Goal: Check status: Check status

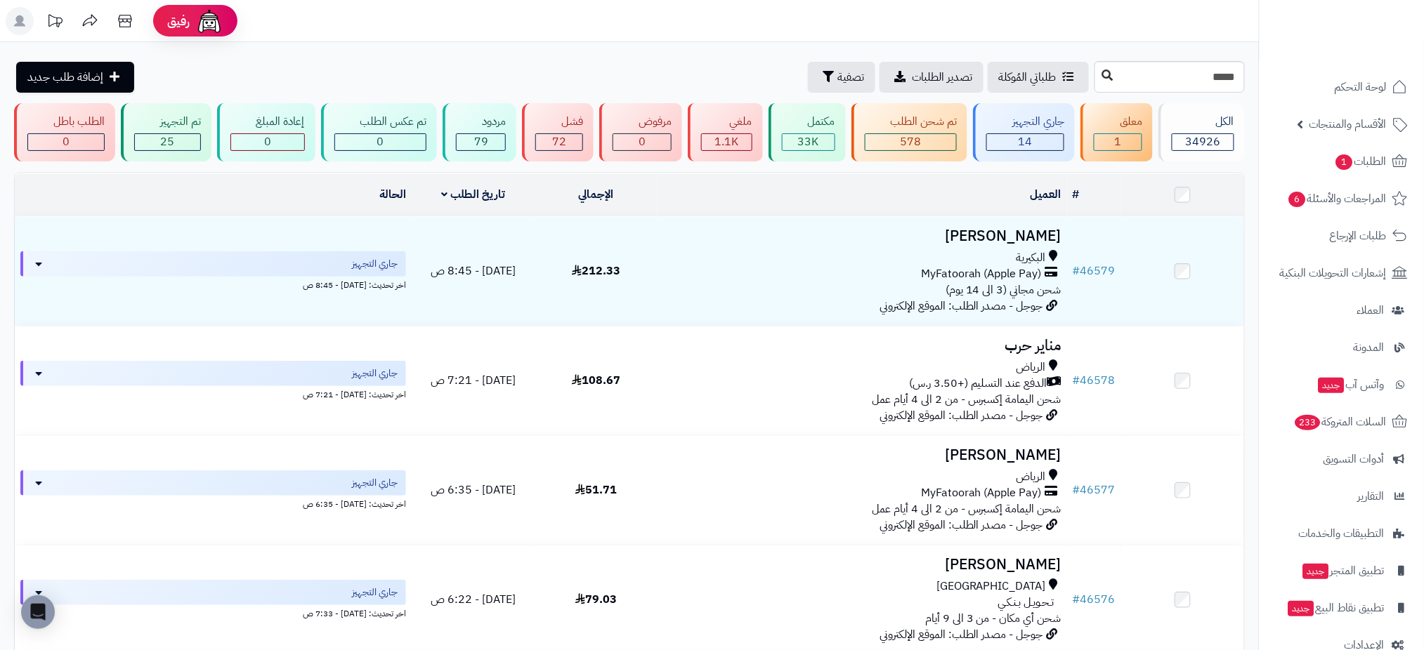
type input "*****"
click at [1102, 75] on icon at bounding box center [1107, 75] width 11 height 11
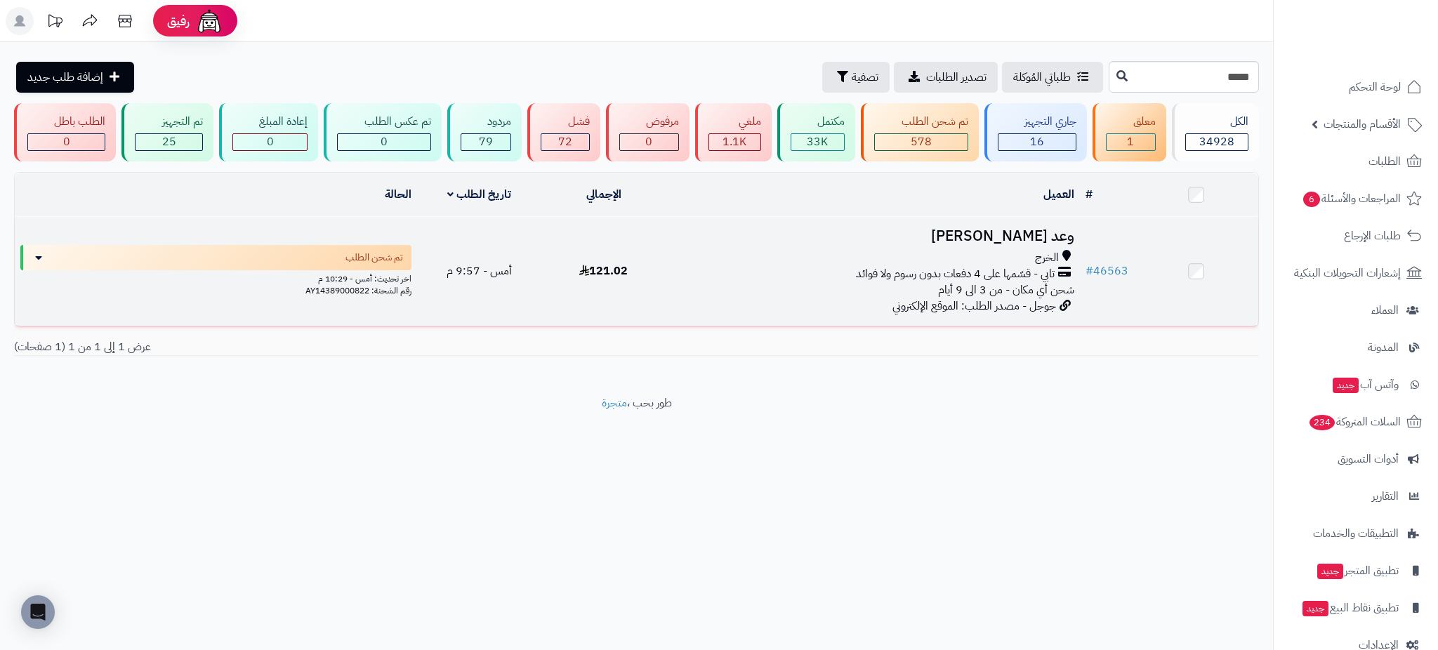
click at [1051, 228] on h3 "وعد [PERSON_NAME]" at bounding box center [872, 236] width 403 height 16
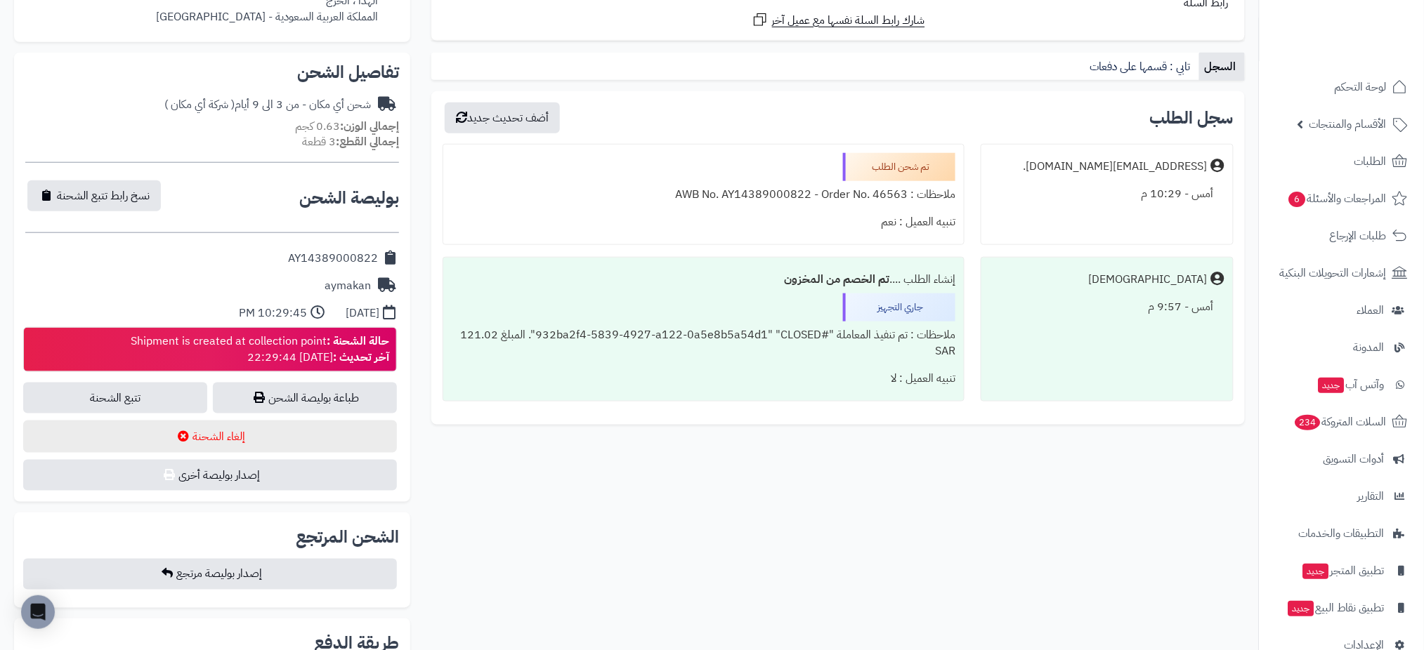
scroll to position [441, 0]
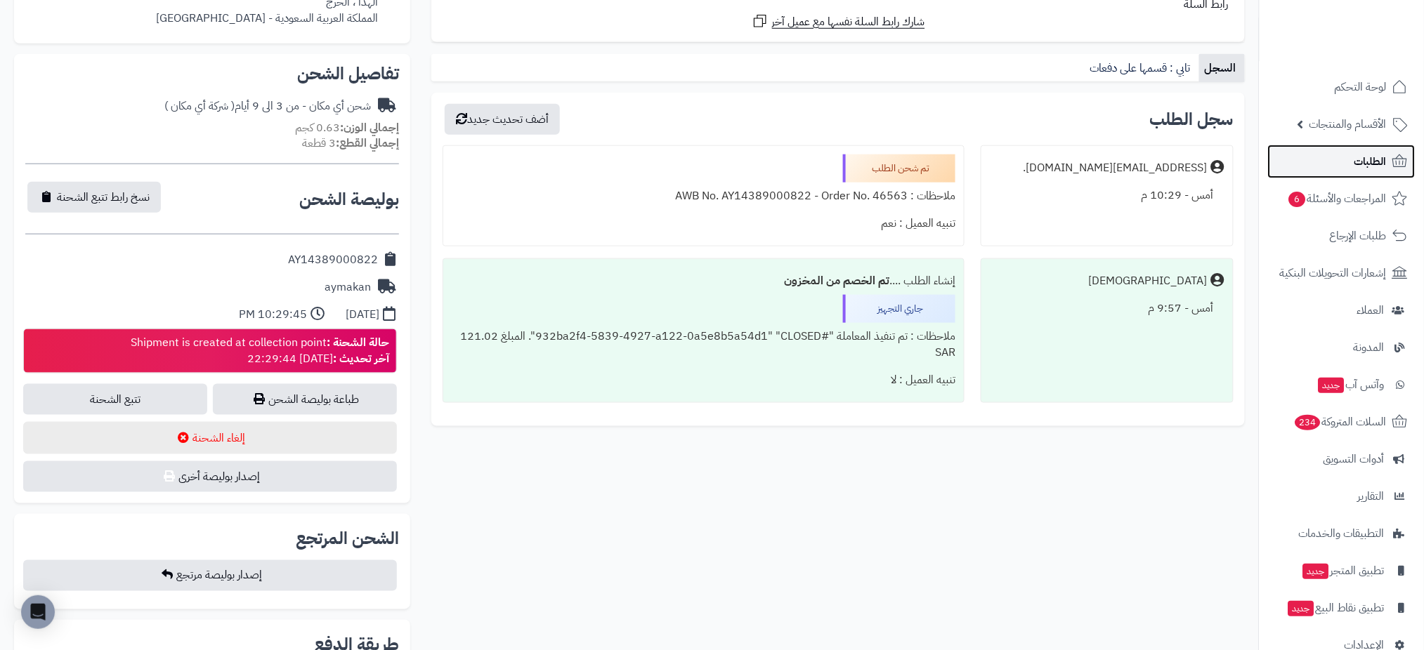
click at [1368, 164] on span "الطلبات" at bounding box center [1370, 162] width 32 height 20
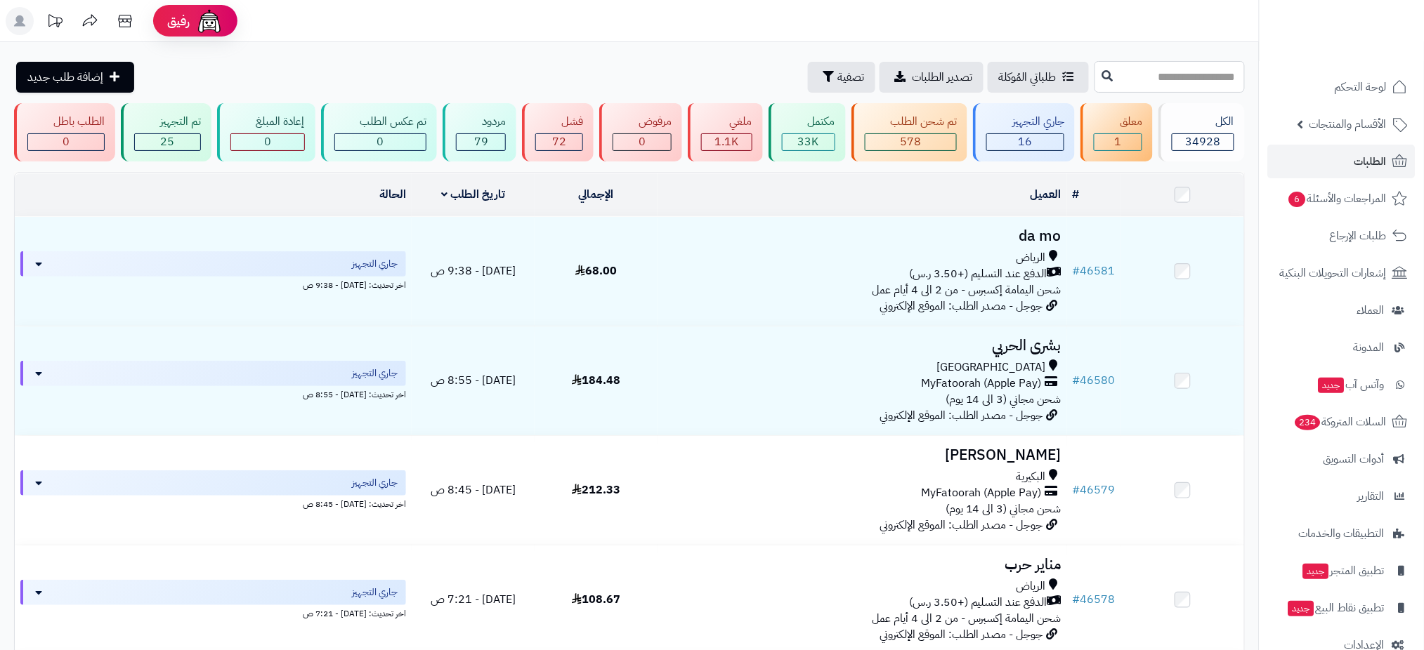
click at [1127, 71] on input "text" at bounding box center [1169, 77] width 150 height 32
paste input "*****"
type input "*****"
click at [1102, 74] on icon at bounding box center [1107, 75] width 11 height 11
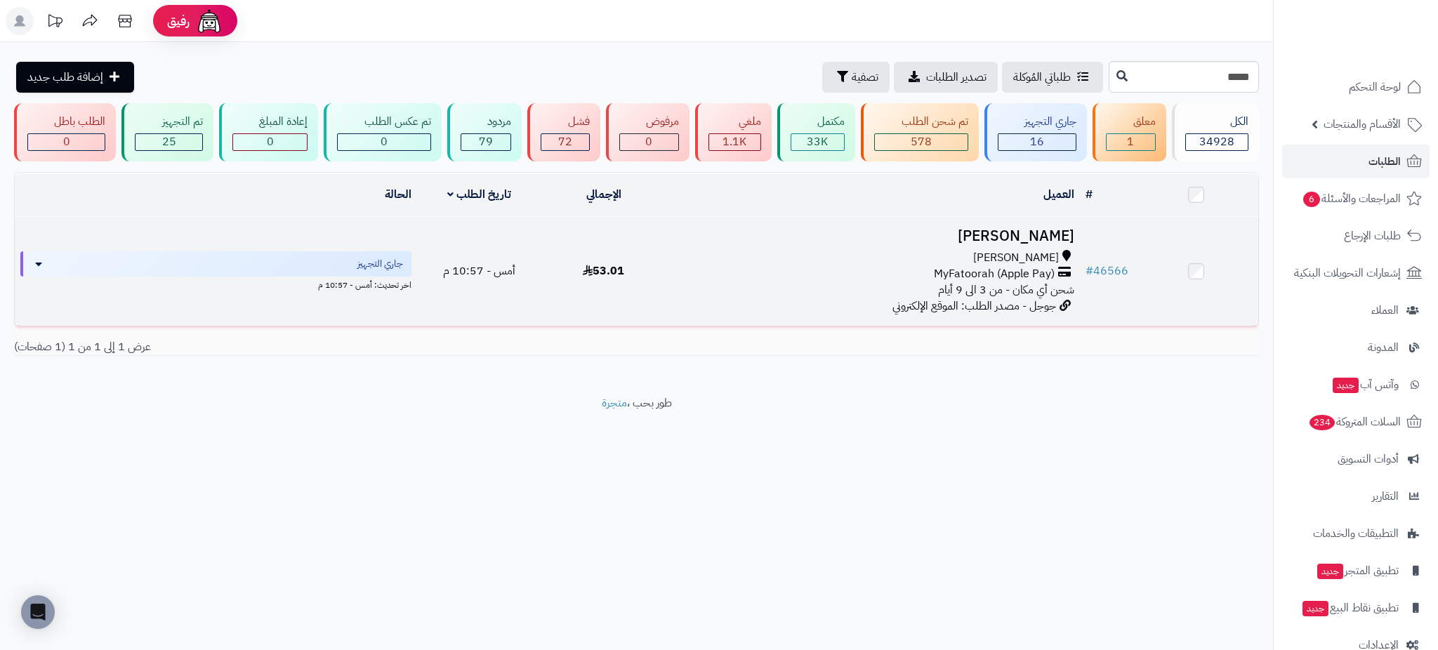
click at [1055, 237] on h3 "فاطمه الامير" at bounding box center [872, 236] width 403 height 16
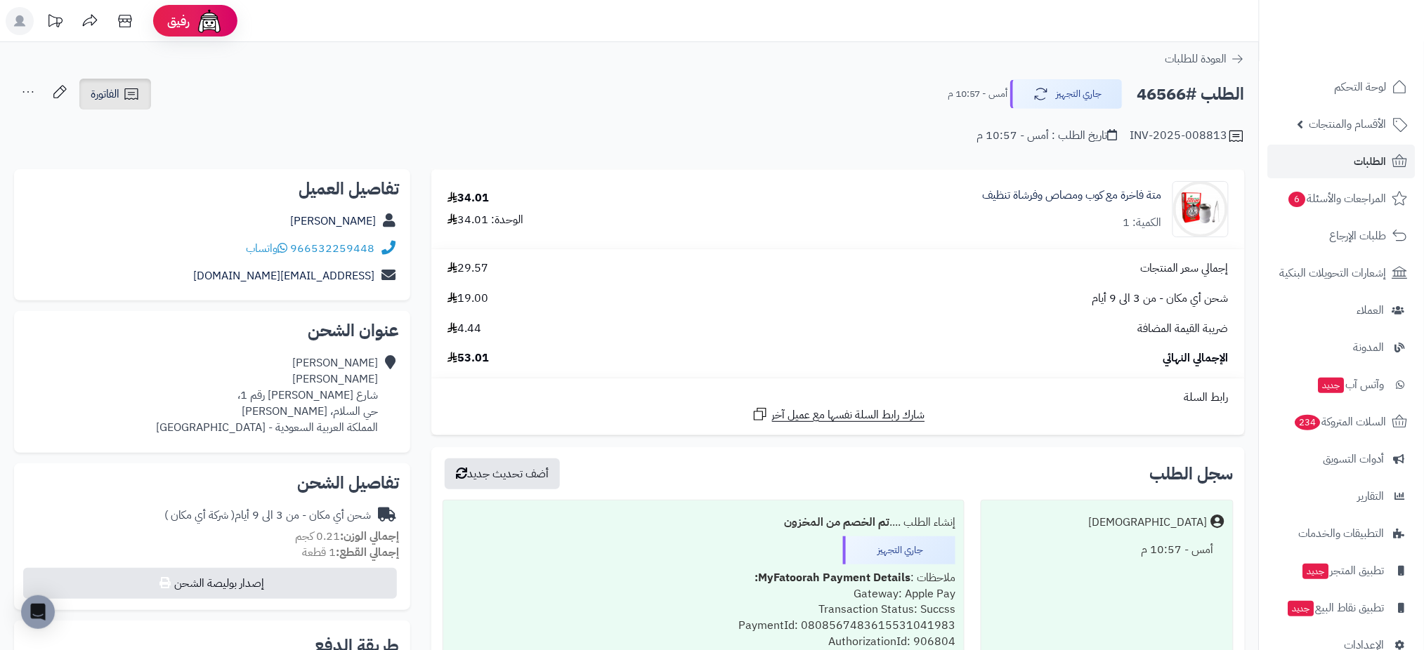
click at [114, 88] on span "الفاتورة" at bounding box center [105, 94] width 29 height 17
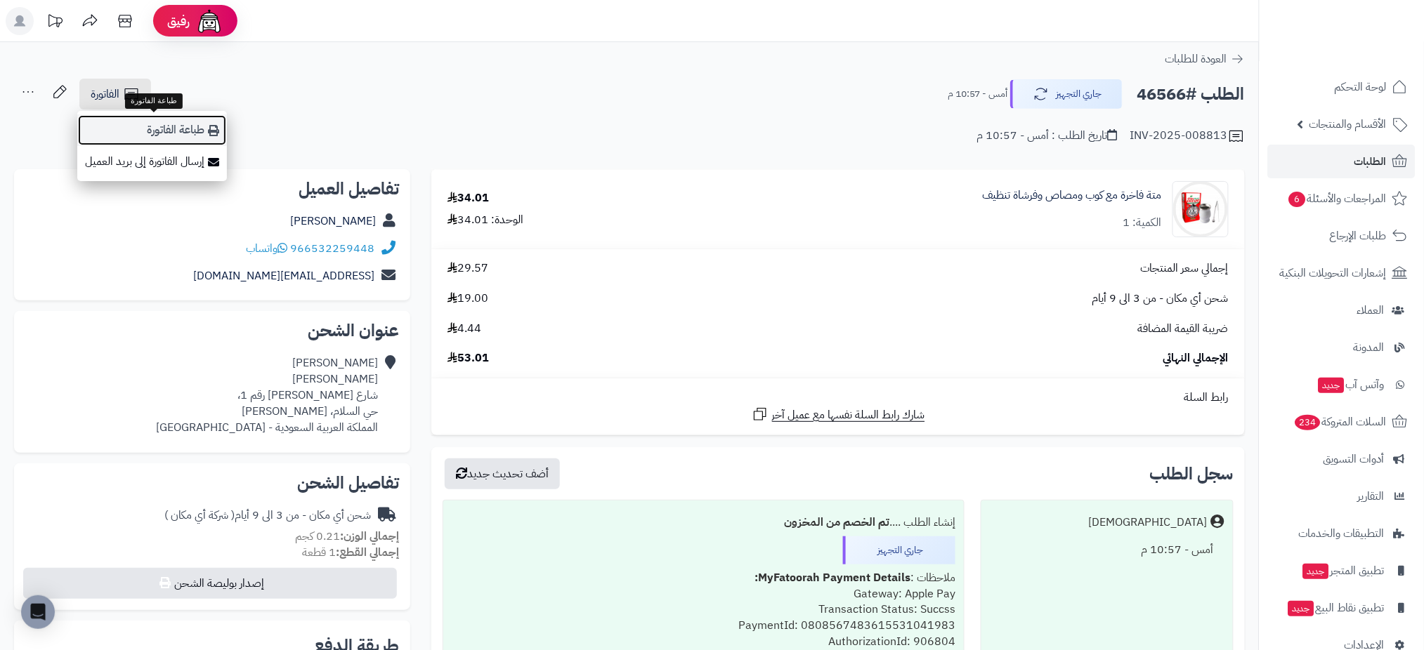
click at [115, 123] on link "طباعة الفاتورة" at bounding box center [152, 130] width 150 height 32
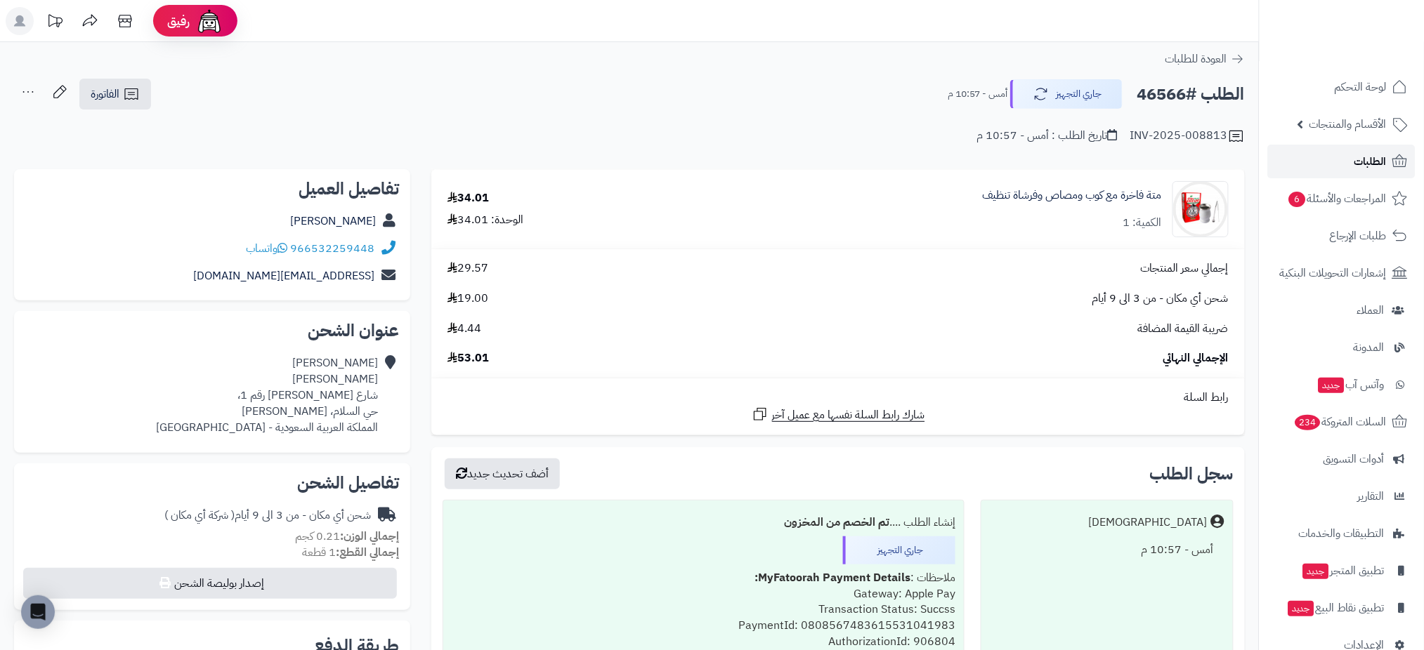
click at [1373, 155] on span "الطلبات" at bounding box center [1370, 162] width 32 height 20
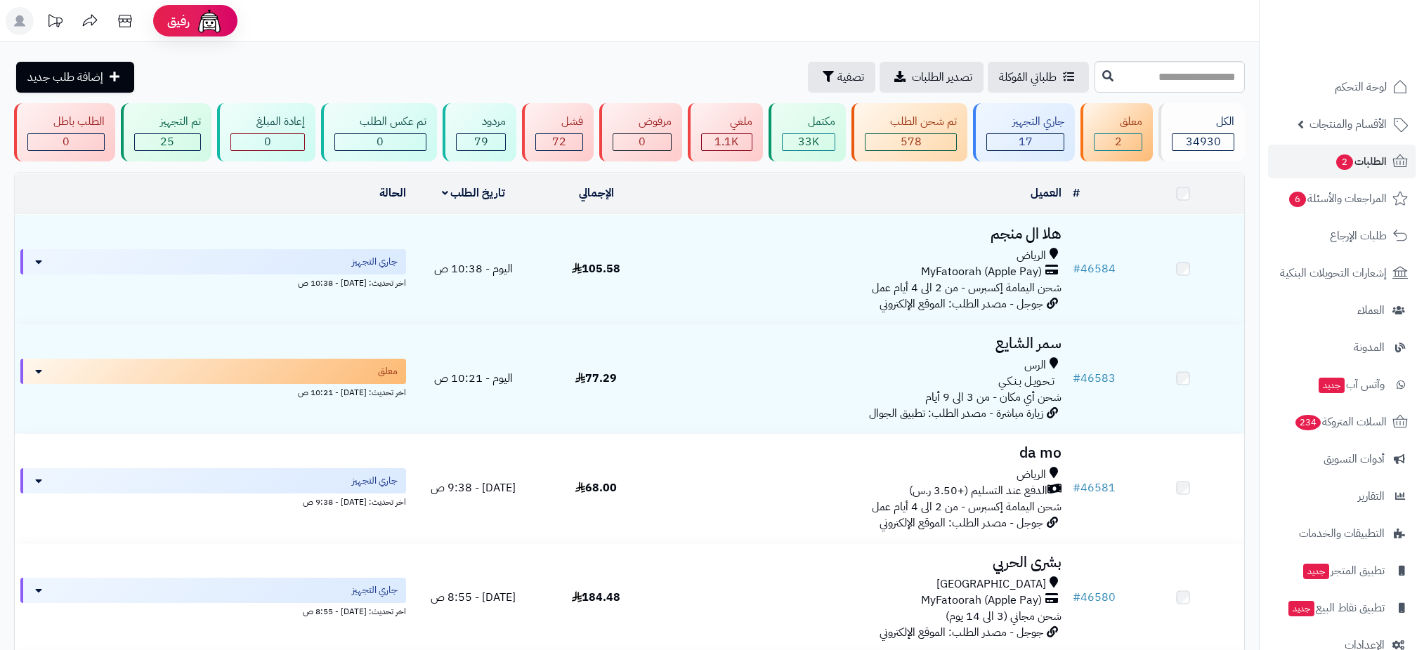
click at [1207, 77] on input "text" at bounding box center [1169, 77] width 150 height 32
type input "*****"
click at [1102, 77] on icon at bounding box center [1107, 75] width 11 height 11
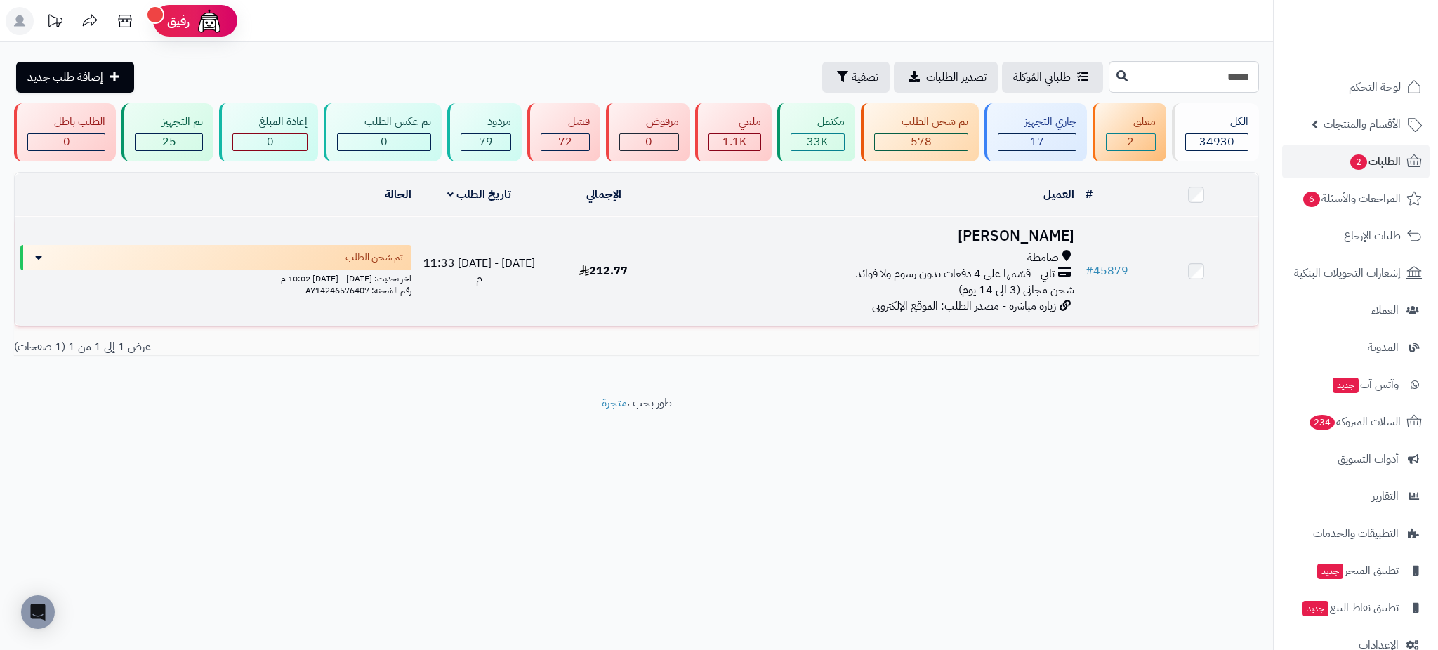
click at [1036, 236] on h3 "هاني جرب" at bounding box center [872, 236] width 403 height 16
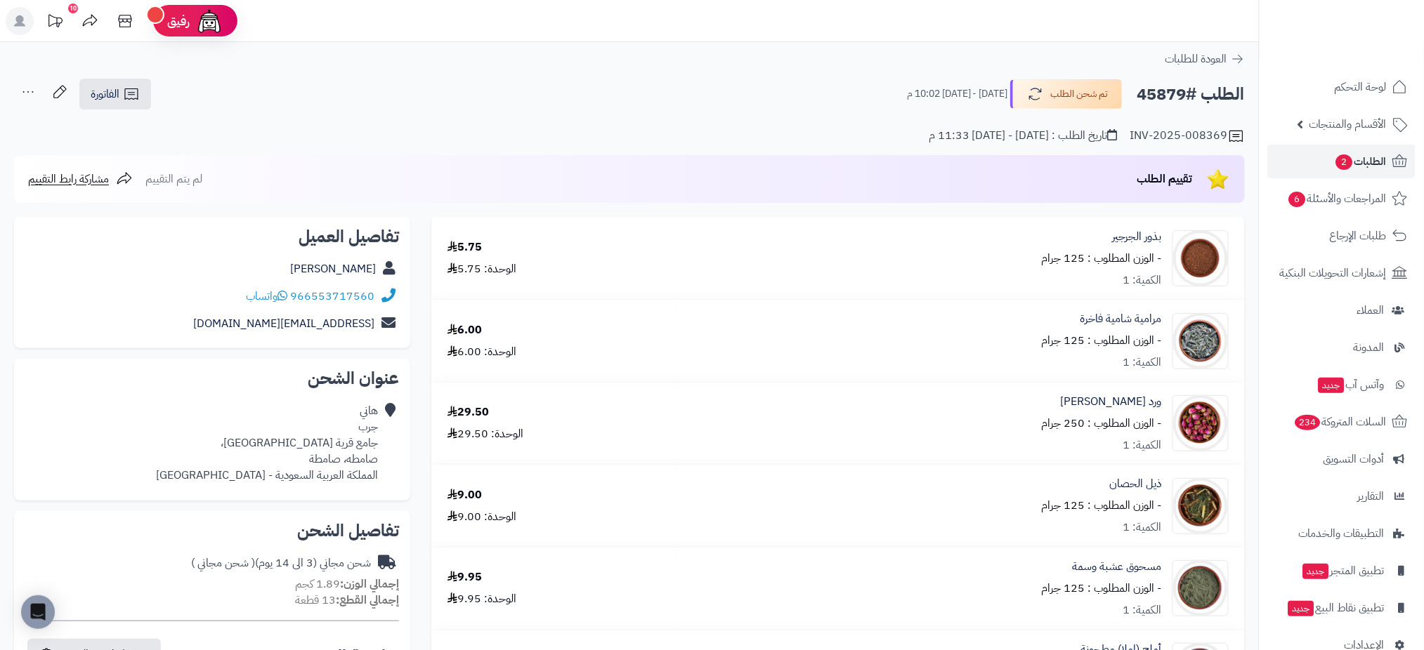
scroll to position [569, 0]
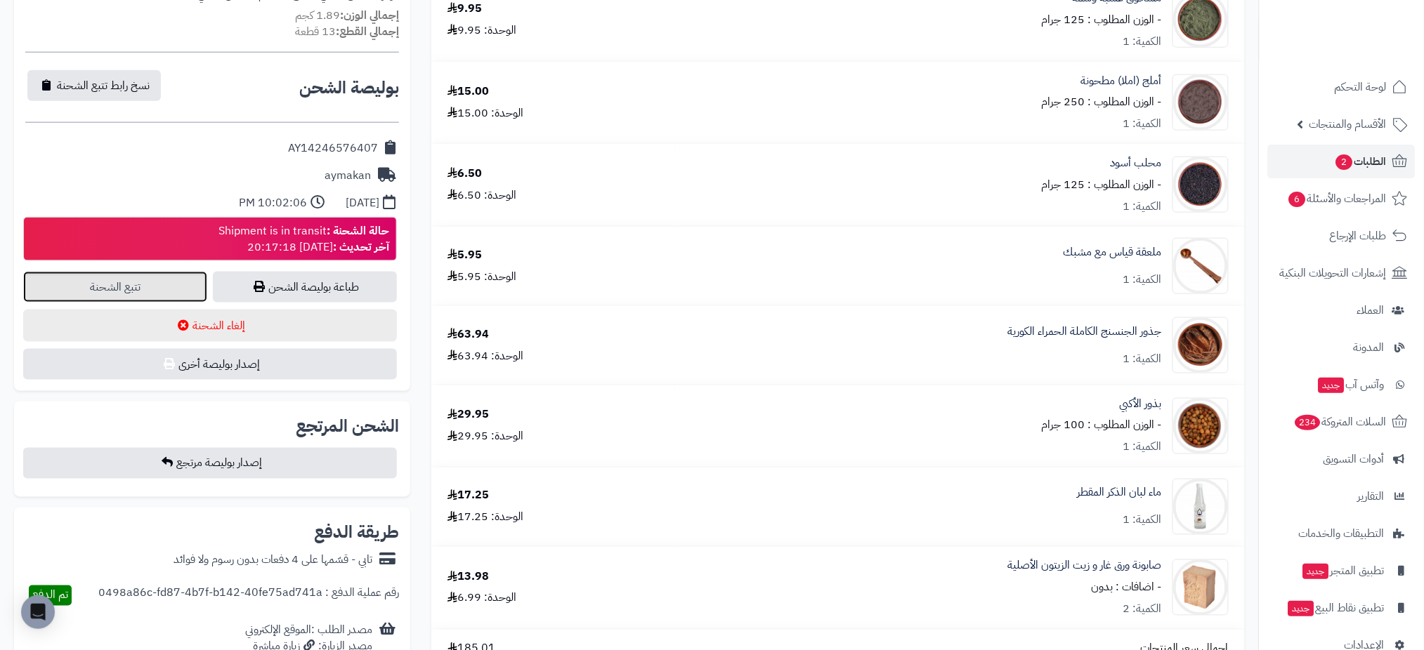
click at [125, 285] on link "تتبع الشحنة" at bounding box center [115, 287] width 184 height 31
click at [1353, 158] on span "الطلبات 2" at bounding box center [1361, 162] width 52 height 20
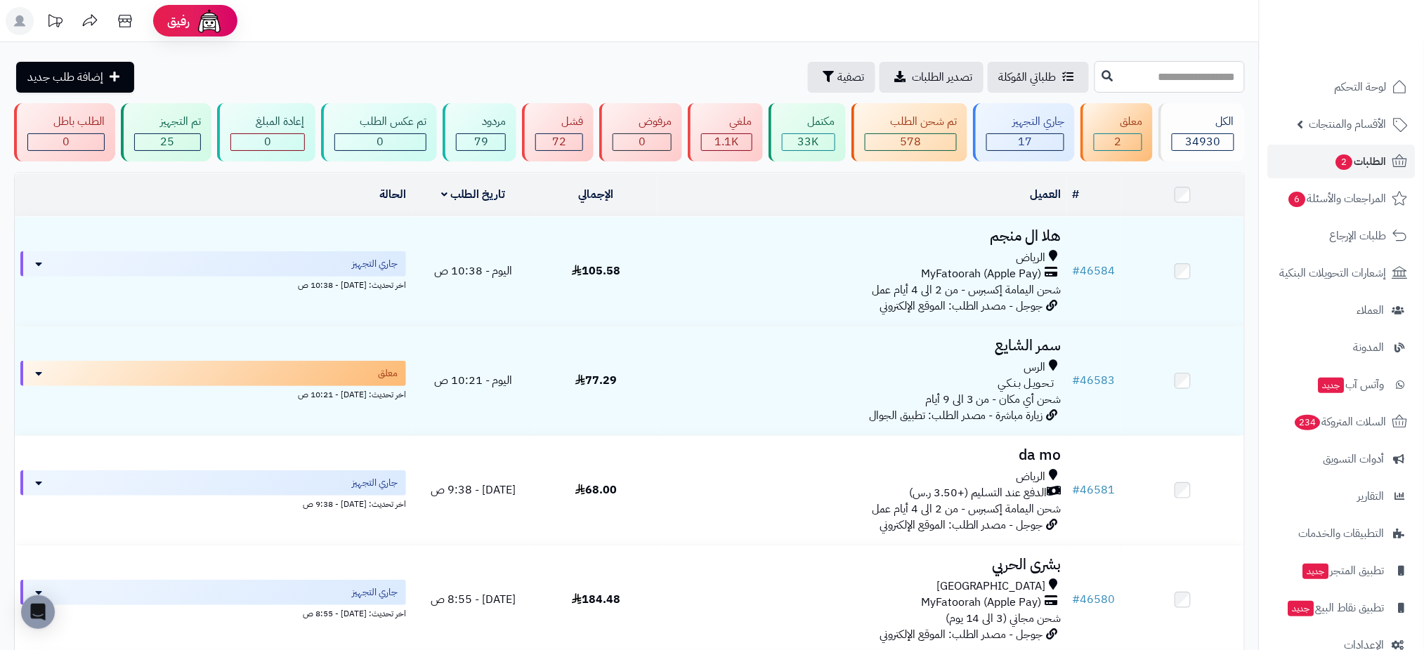
click at [1106, 69] on input "text" at bounding box center [1169, 77] width 150 height 32
paste input "*****"
type input "*****"
click at [1102, 79] on icon at bounding box center [1107, 75] width 11 height 11
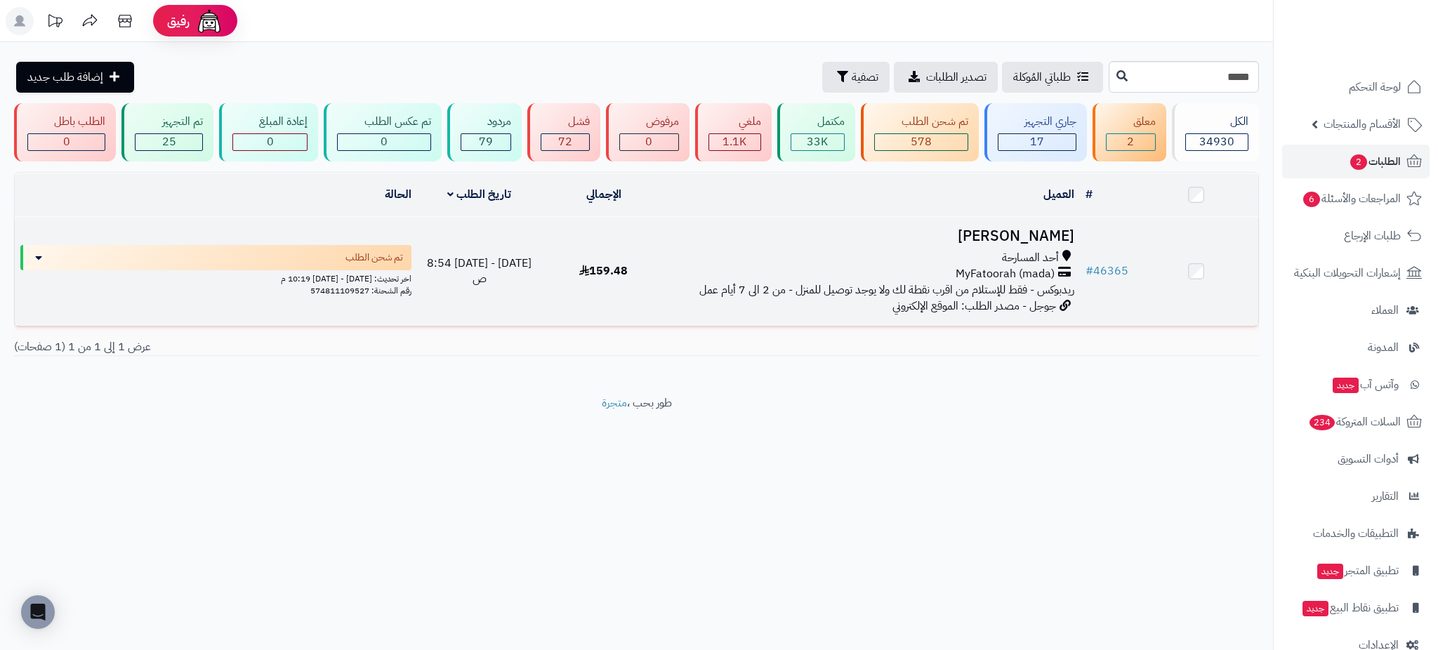
click at [1014, 241] on h3 "[PERSON_NAME]" at bounding box center [872, 236] width 403 height 16
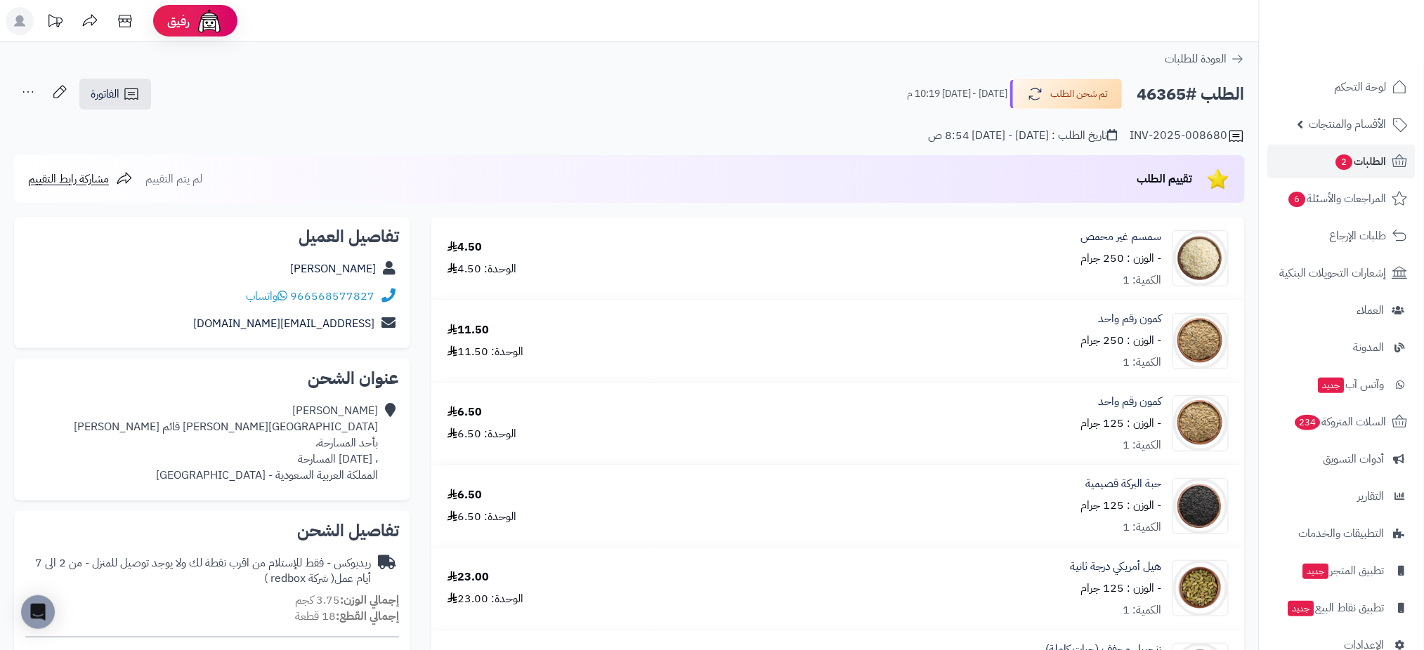
scroll to position [569, 0]
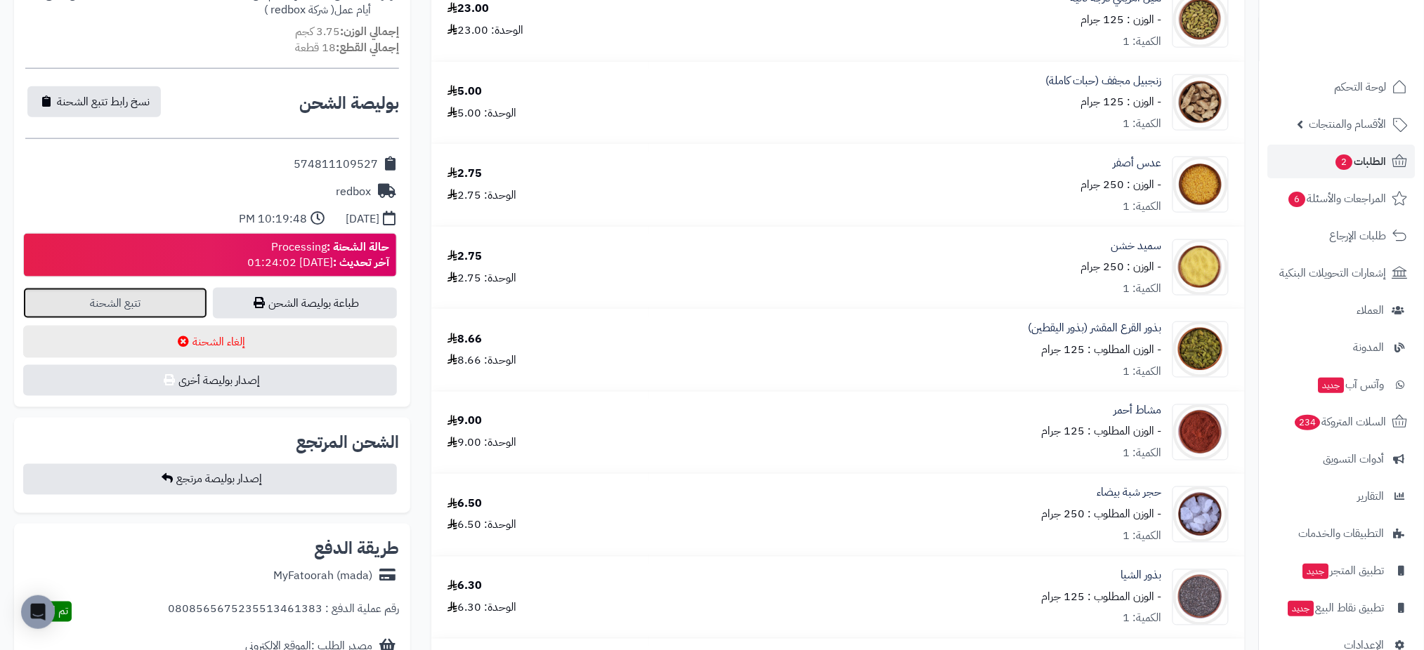
click at [176, 304] on link "تتبع الشحنة" at bounding box center [115, 303] width 184 height 31
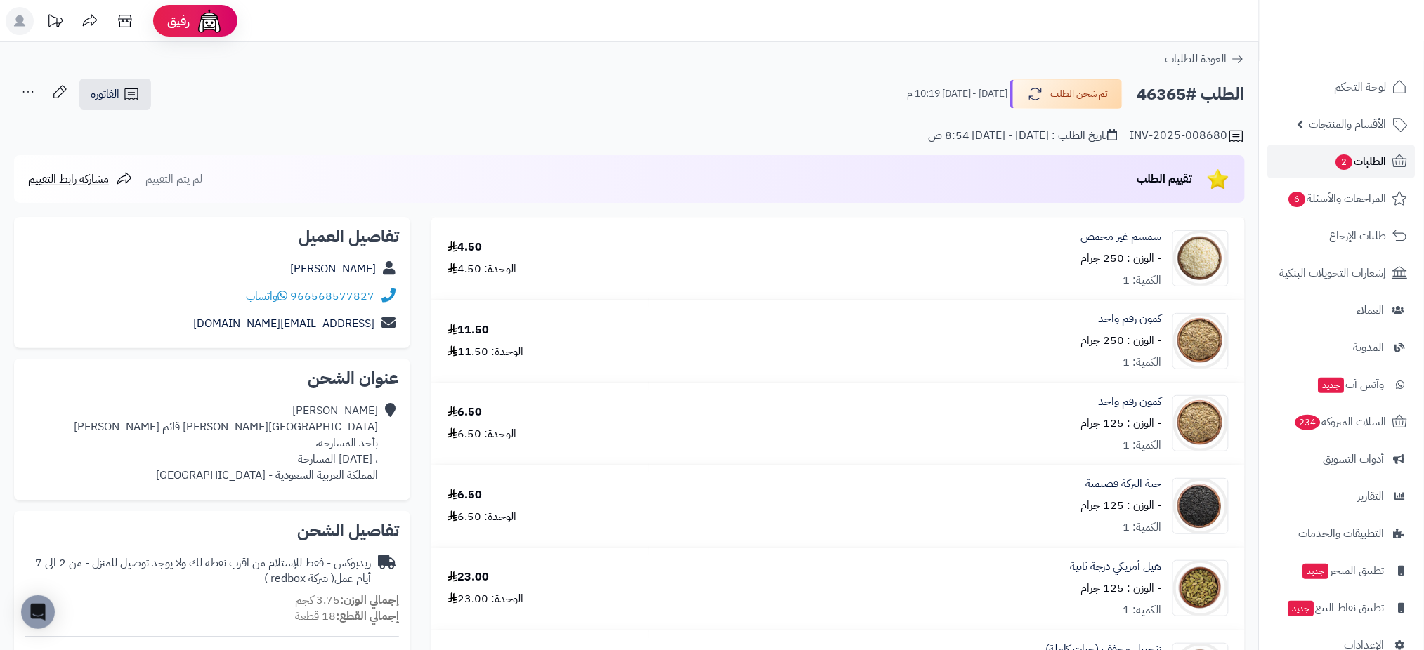
click at [1367, 159] on span "الطلبات 2" at bounding box center [1361, 162] width 52 height 20
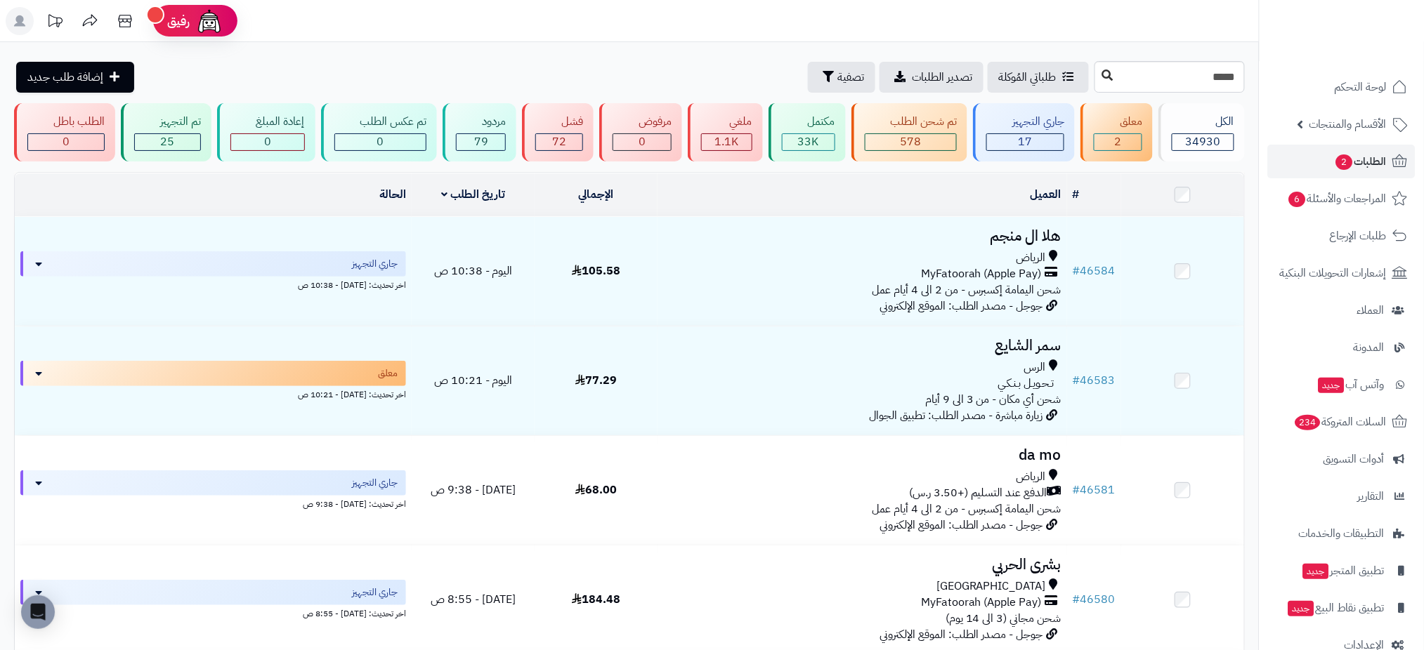
type input "*****"
click at [1102, 77] on icon at bounding box center [1107, 75] width 11 height 11
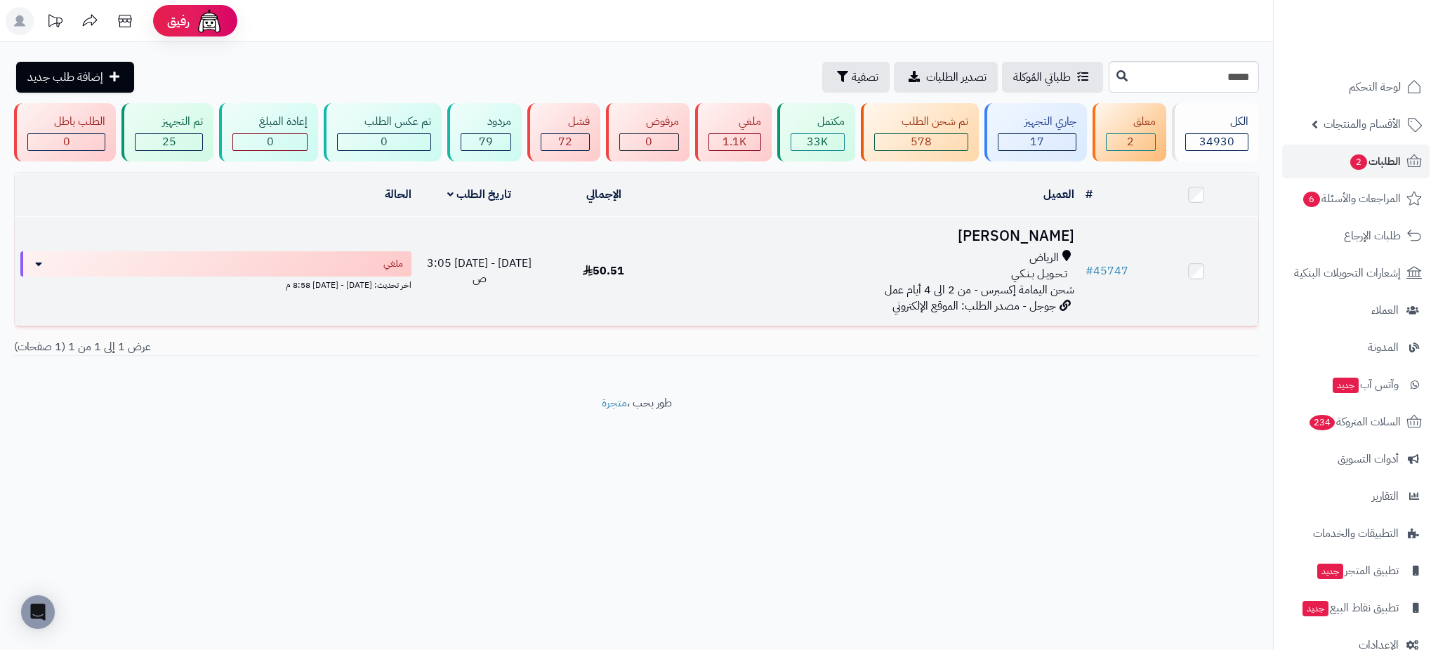
click at [1025, 232] on h3 "[PERSON_NAME]" at bounding box center [872, 236] width 403 height 16
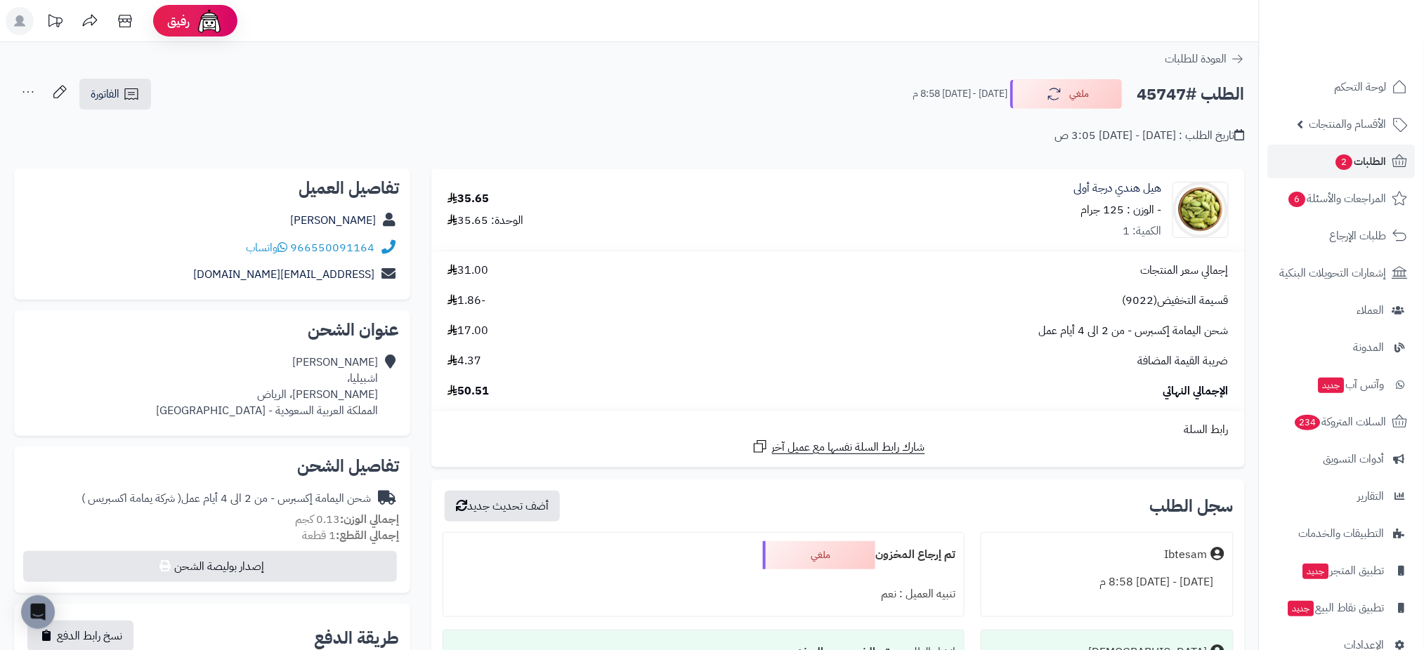
drag, startPoint x: 497, startPoint y: 394, endPoint x: 442, endPoint y: 395, distance: 54.8
click at [442, 395] on div "الإجمالي النهائي 50.51" at bounding box center [838, 391] width 802 height 16
copy span "50.51"
click at [1379, 162] on span "الطلبات 2" at bounding box center [1361, 162] width 52 height 20
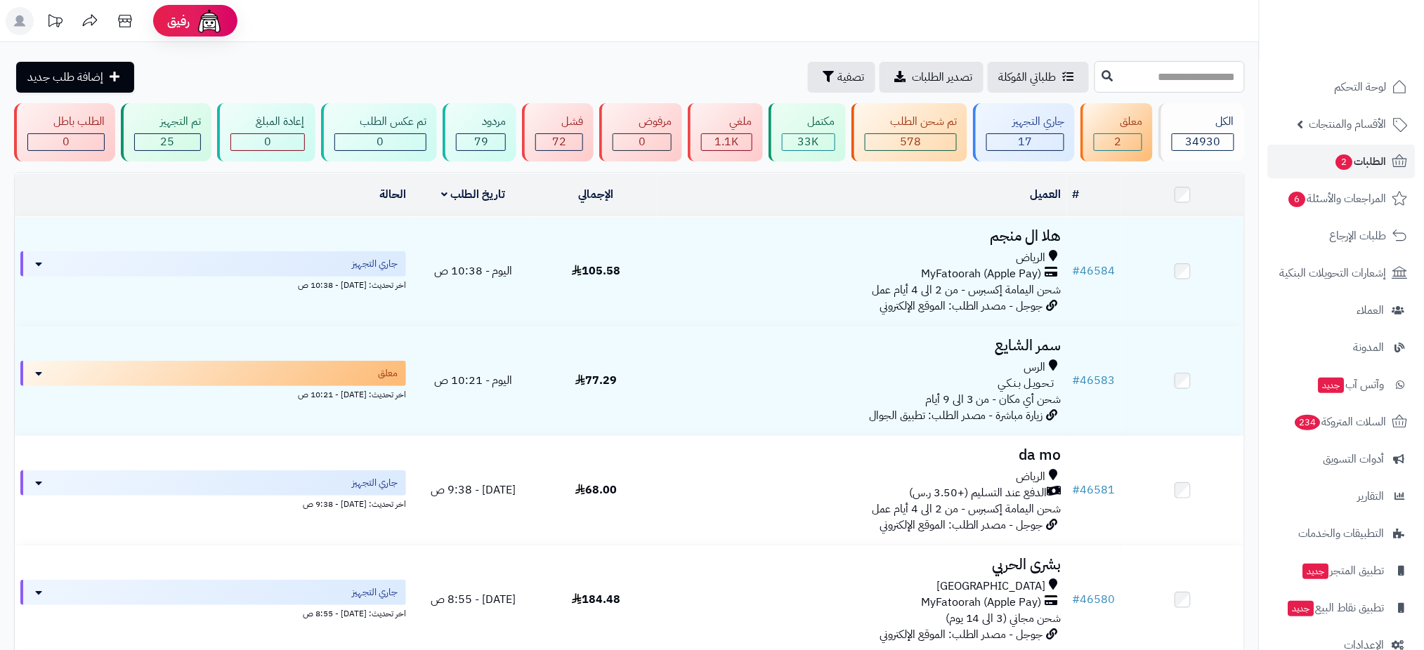
click at [1181, 66] on input "text" at bounding box center [1169, 77] width 150 height 32
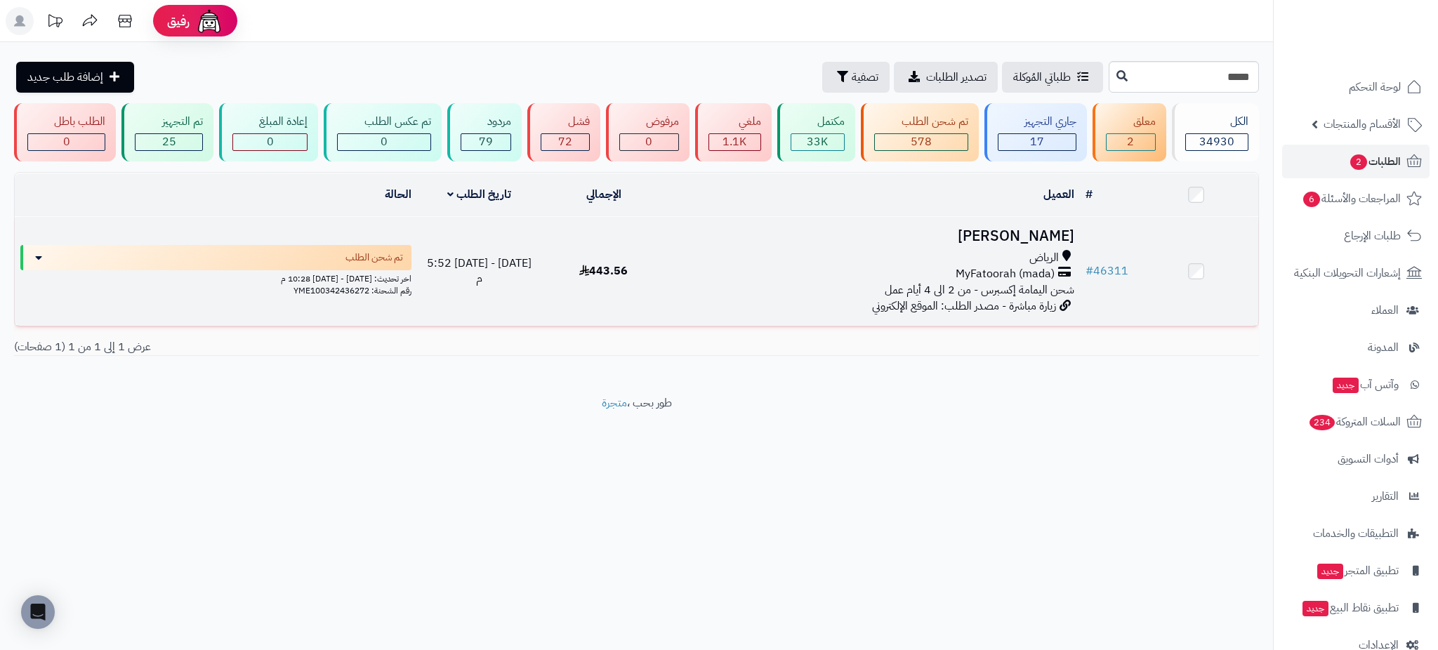
click at [1021, 229] on h3 "[PERSON_NAME]" at bounding box center [872, 236] width 403 height 16
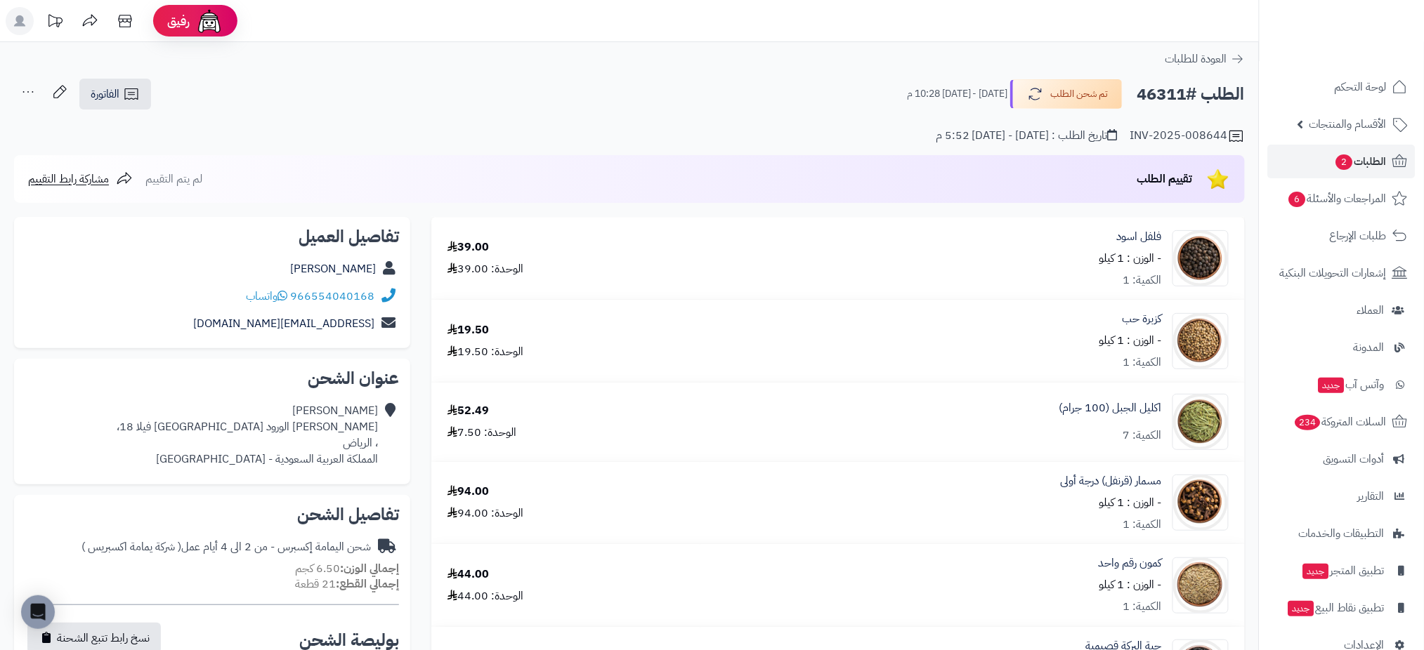
scroll to position [569, 0]
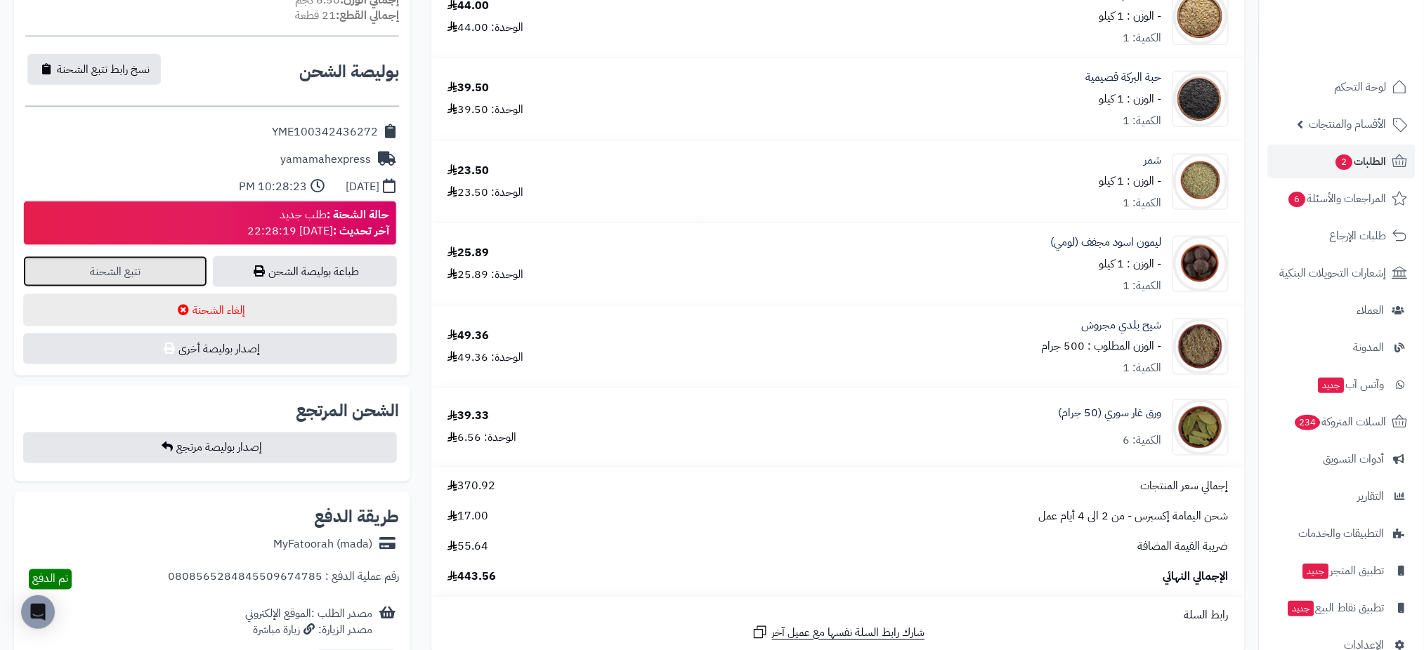
click at [153, 275] on link "تتبع الشحنة" at bounding box center [115, 271] width 184 height 31
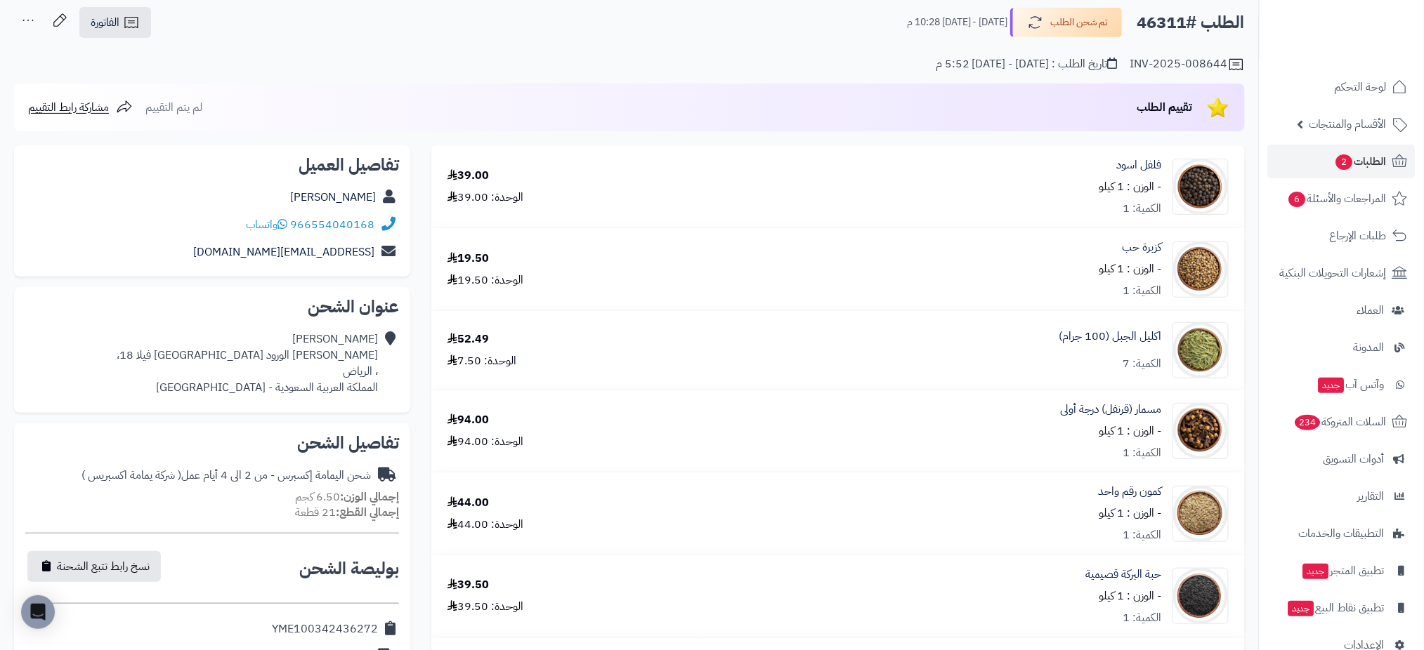
scroll to position [37, 0]
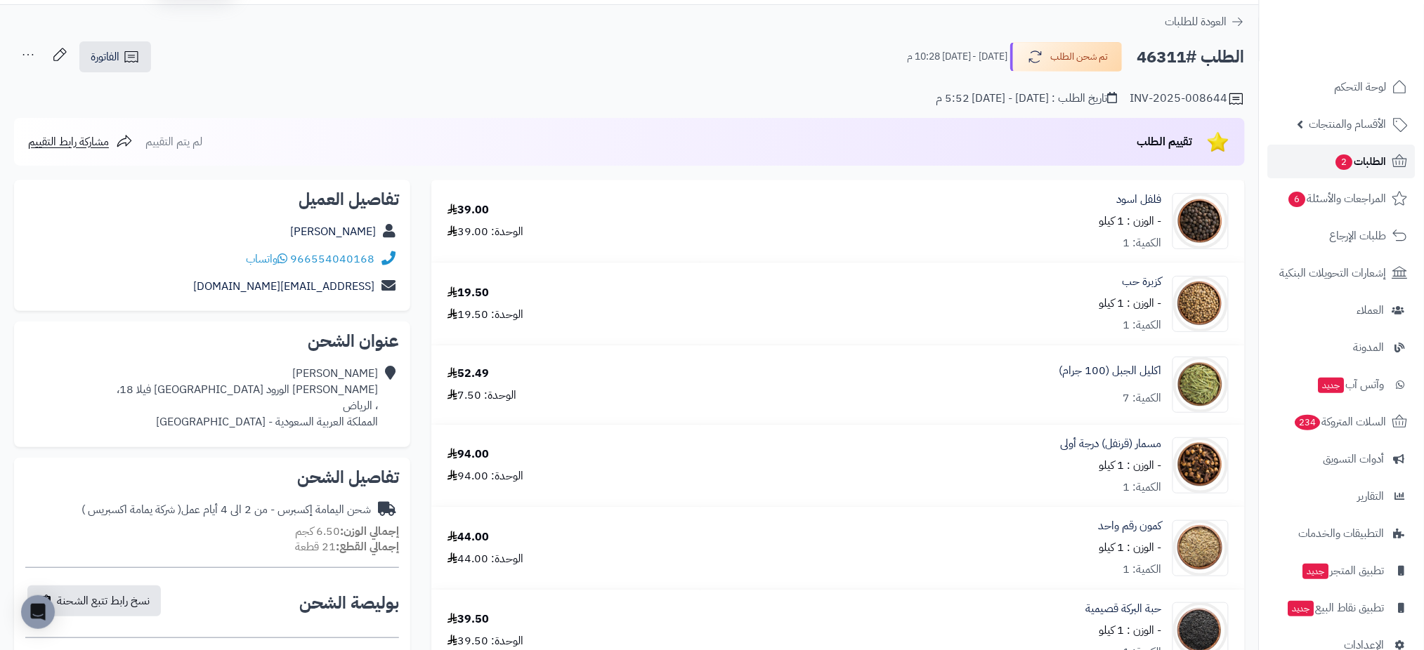
click at [1357, 152] on span "الطلبات 2" at bounding box center [1361, 162] width 52 height 20
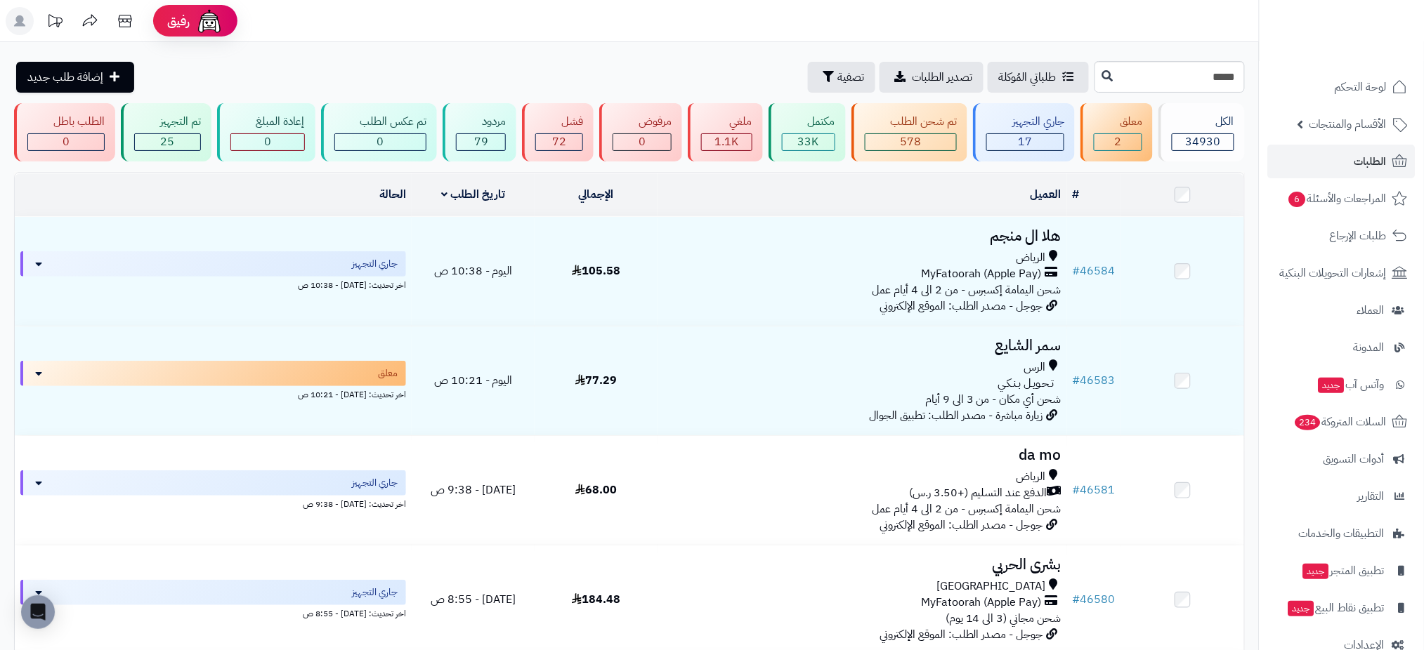
type input "*****"
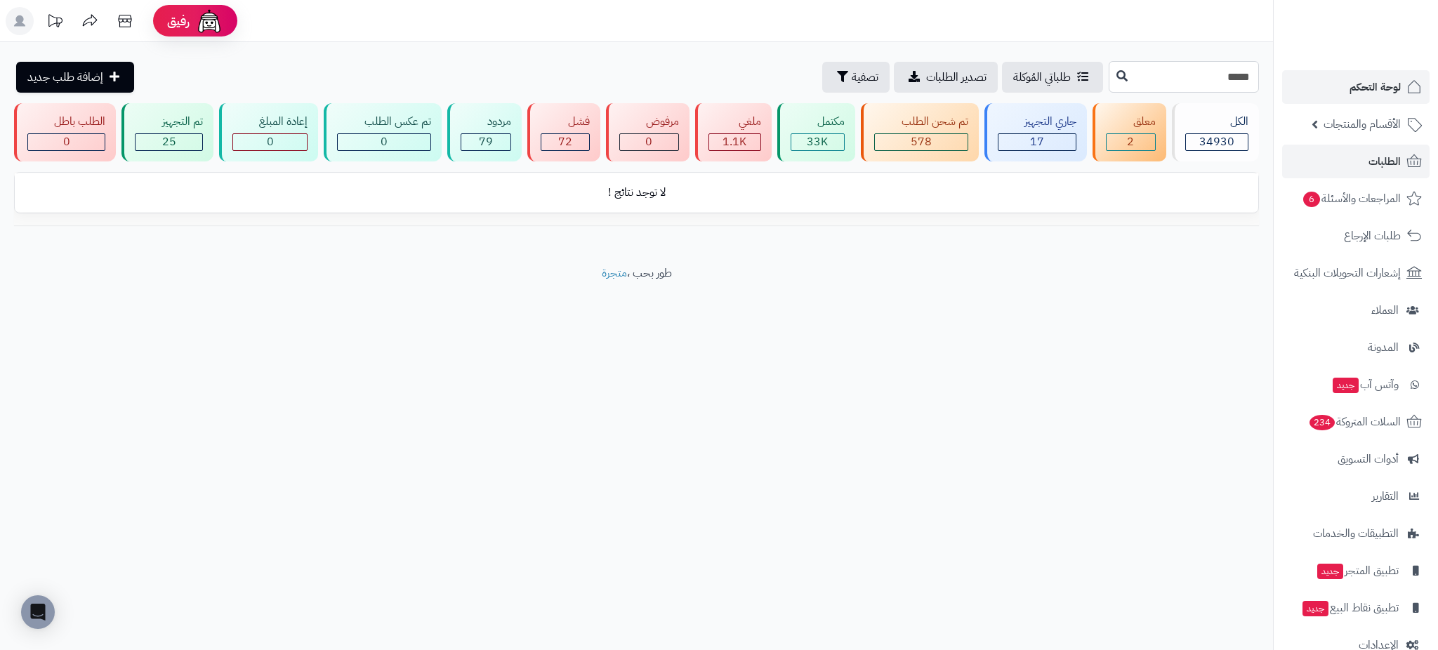
drag, startPoint x: 0, startPoint y: 0, endPoint x: 1297, endPoint y: 72, distance: 1298.6
click at [1297, 72] on div "رفيق ! الطلبات معالجة مكتمل إرجاع المنتجات العملاء المتواجدون الان 47373 عملاء …" at bounding box center [719, 325] width 1438 height 650
click at [1297, 72] on link "لوحة التحكم" at bounding box center [1356, 87] width 147 height 34
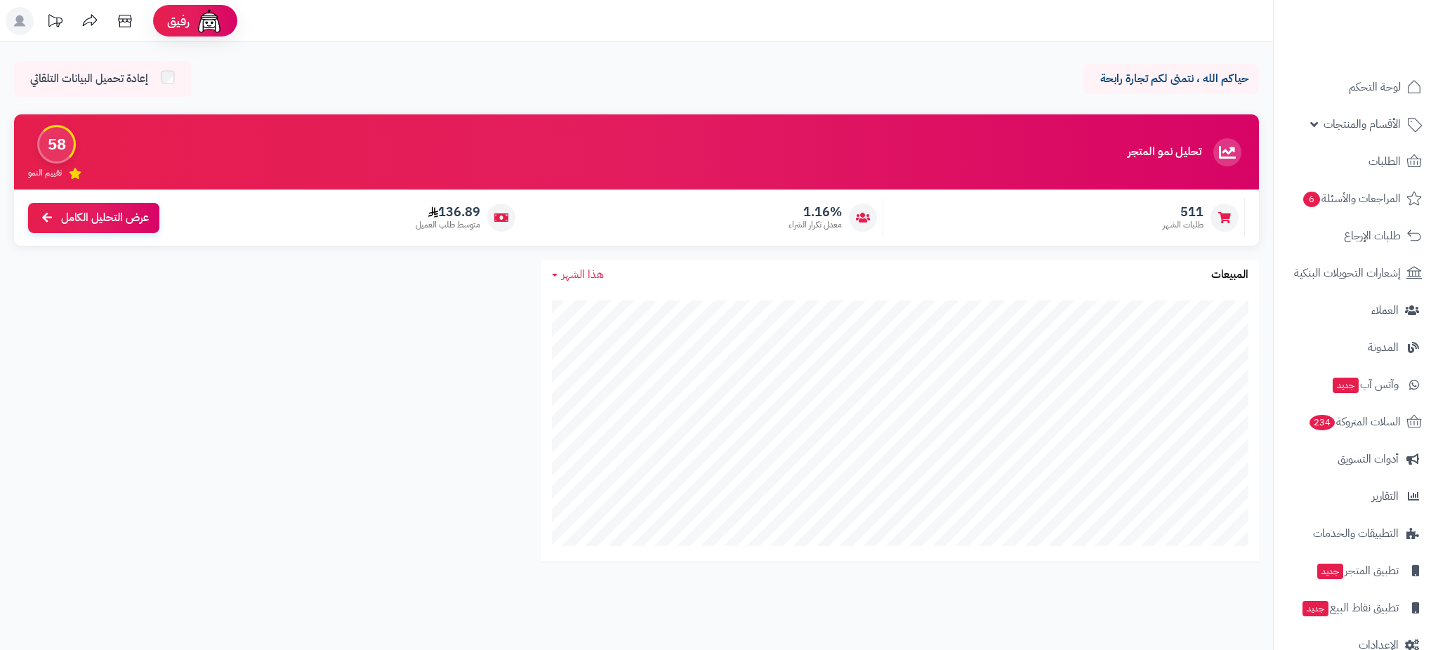
click at [1194, 76] on p "حياكم الله ، نتمنى لكم تجارة رابحة" at bounding box center [1171, 79] width 155 height 16
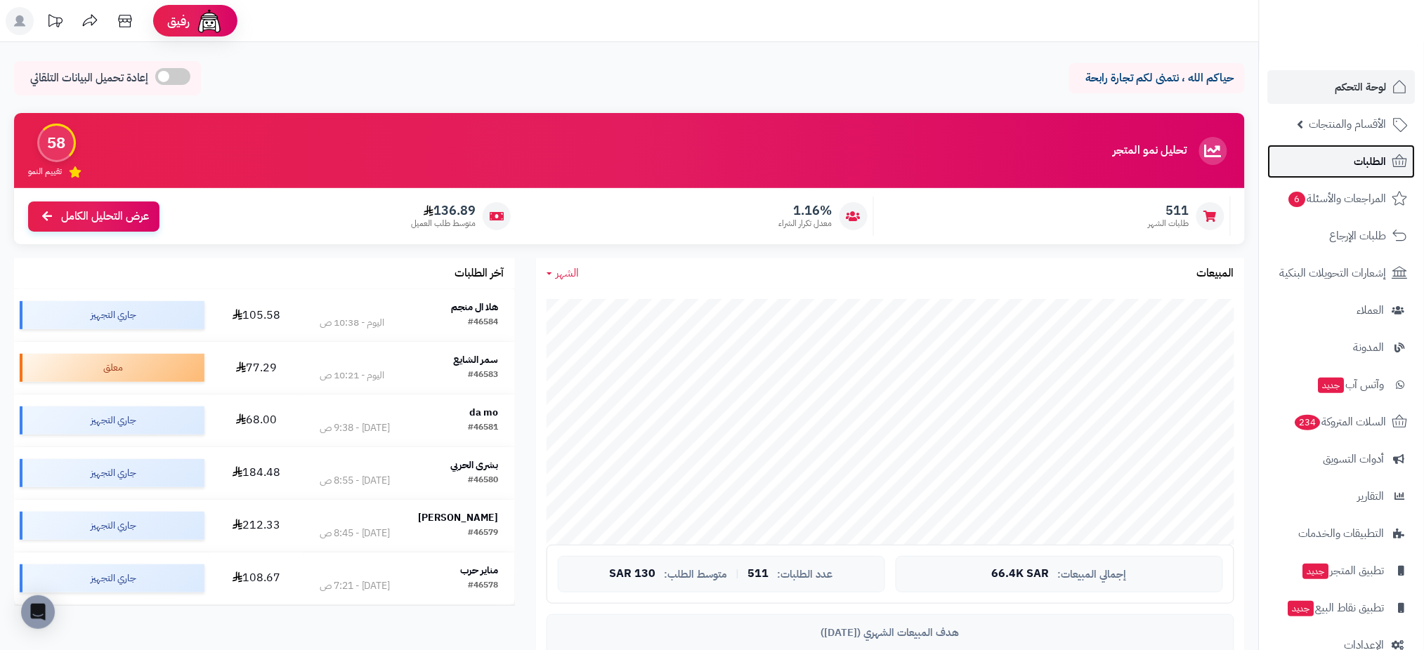
click at [1396, 162] on icon at bounding box center [1399, 161] width 17 height 17
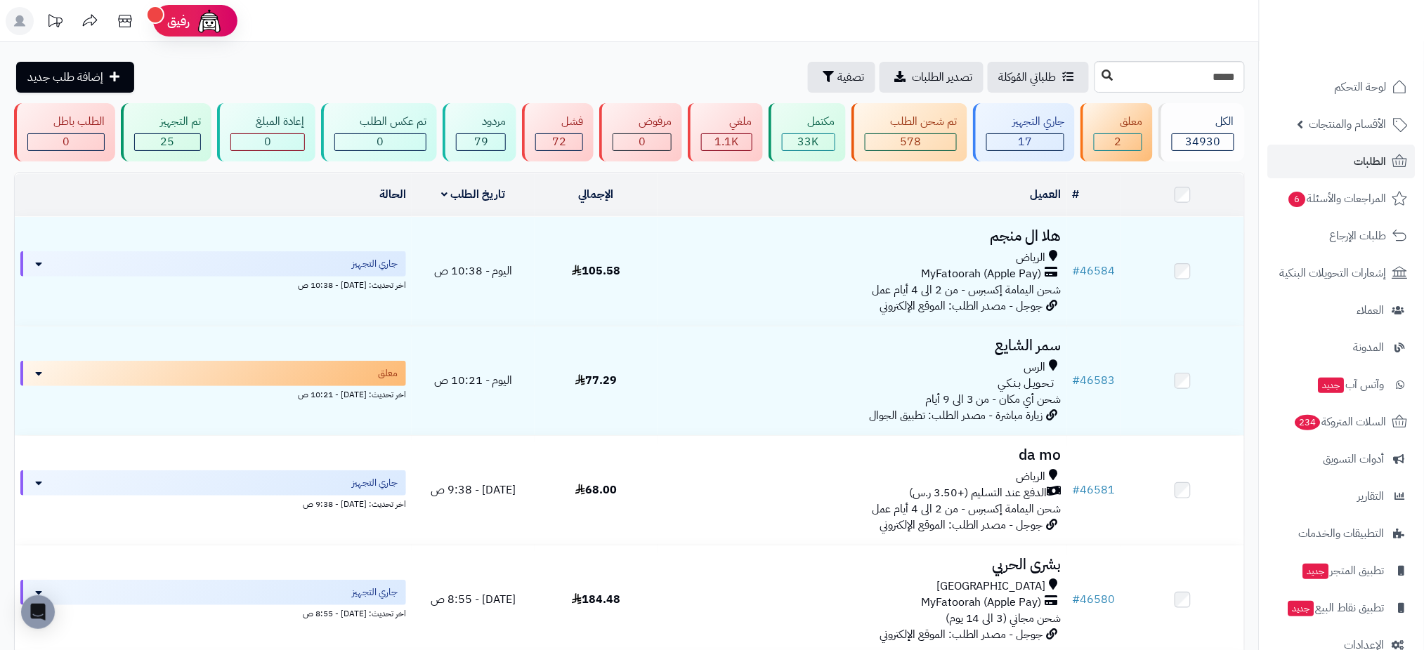
type input "*****"
click at [1102, 76] on icon at bounding box center [1107, 75] width 11 height 11
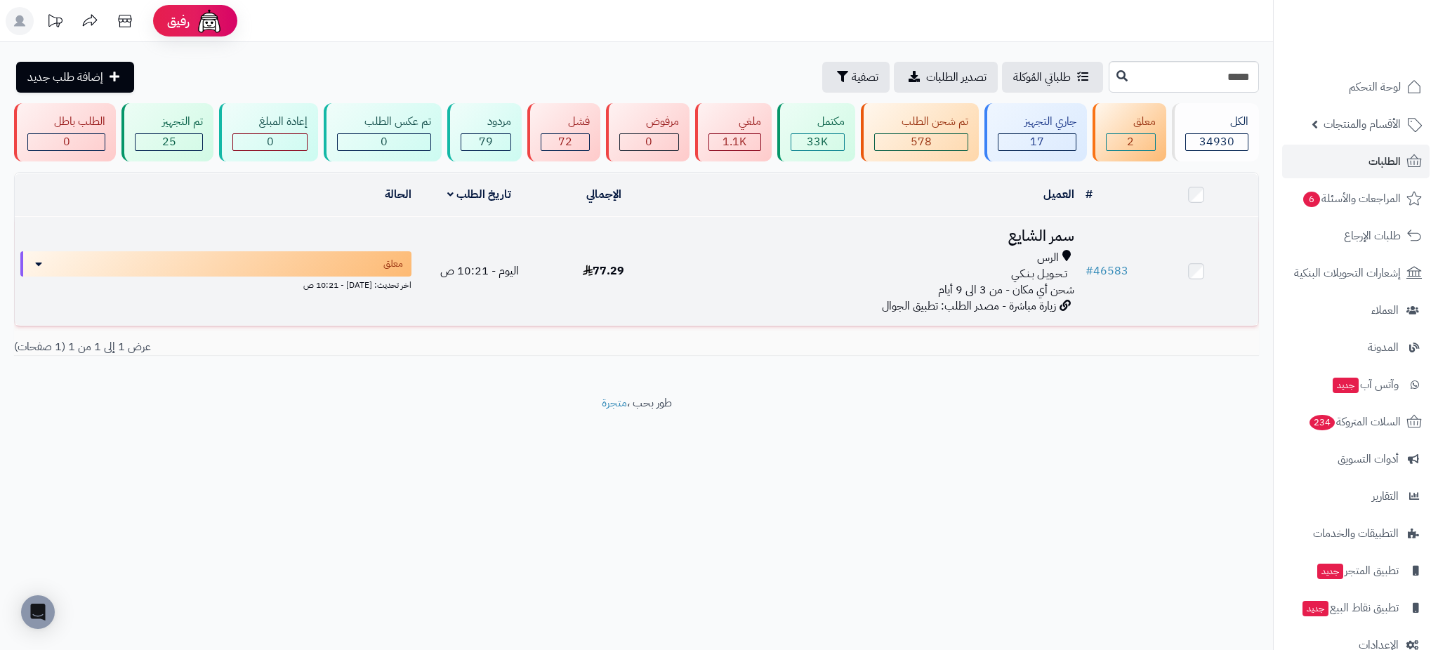
click at [1032, 232] on h3 "سمر الشايع" at bounding box center [872, 236] width 403 height 16
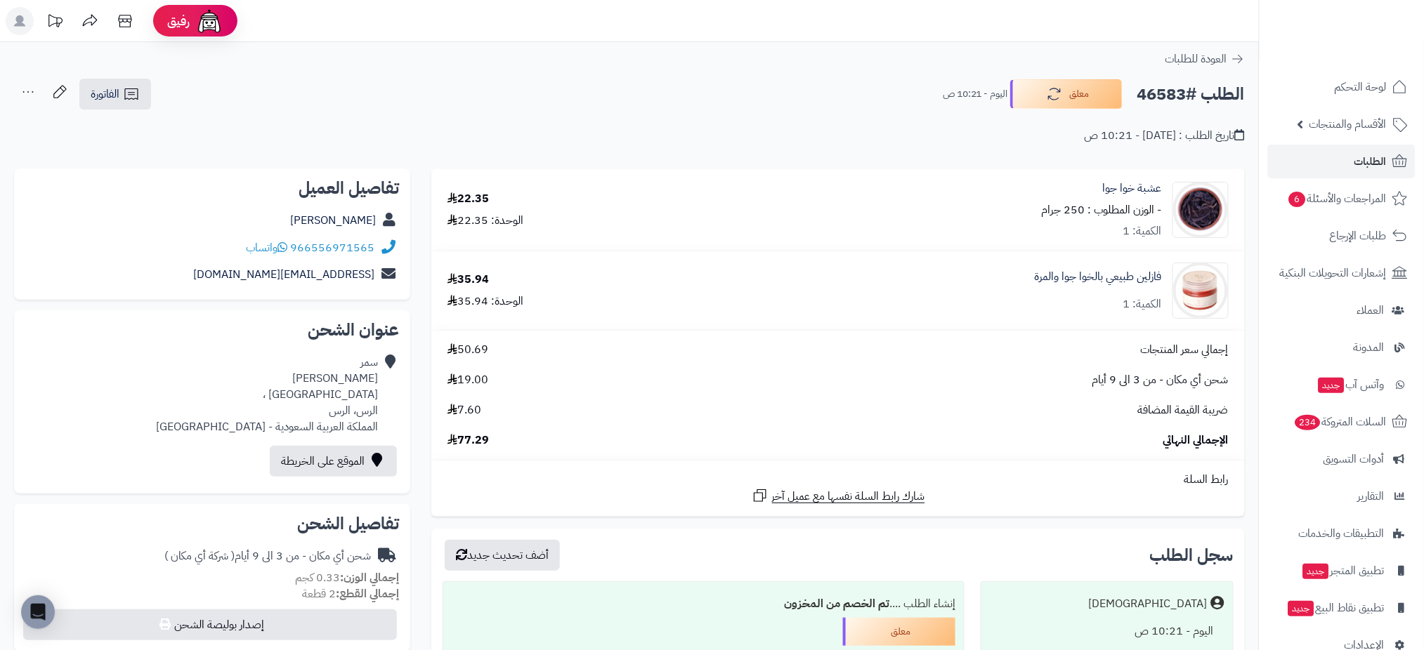
scroll to position [524, 0]
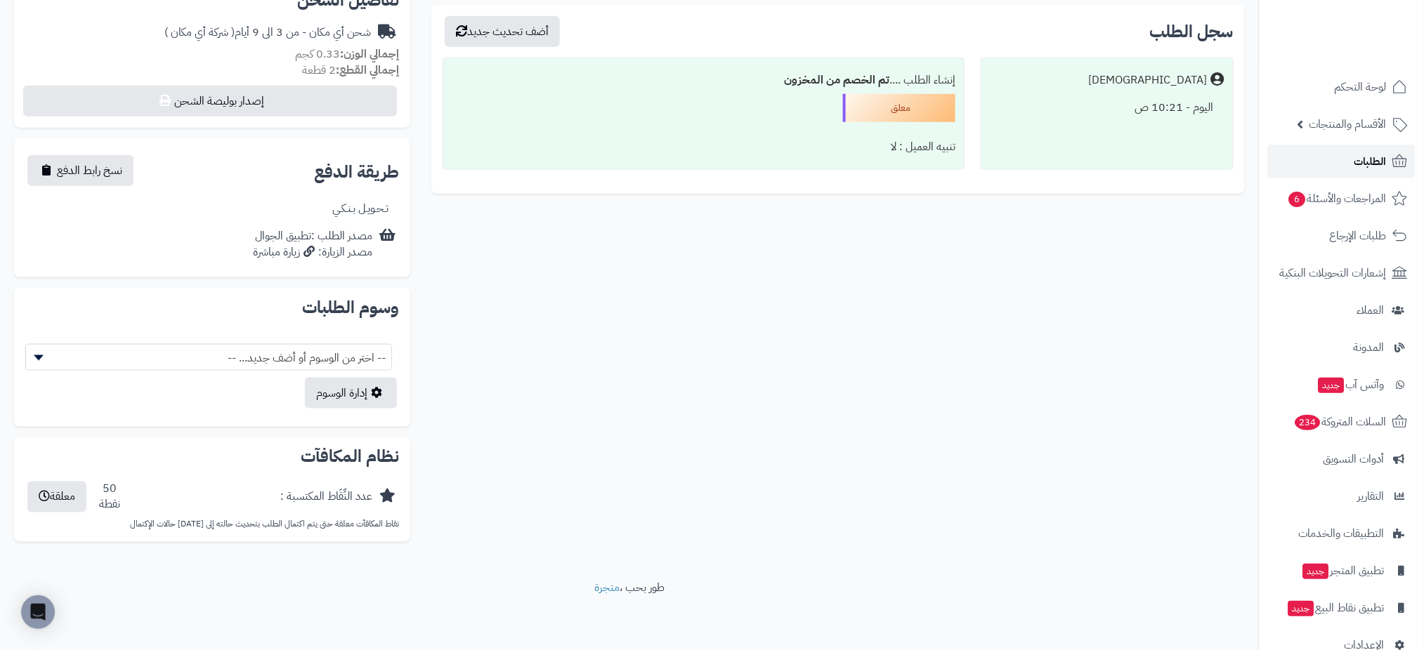
click at [1336, 165] on link "الطلبات" at bounding box center [1341, 162] width 147 height 34
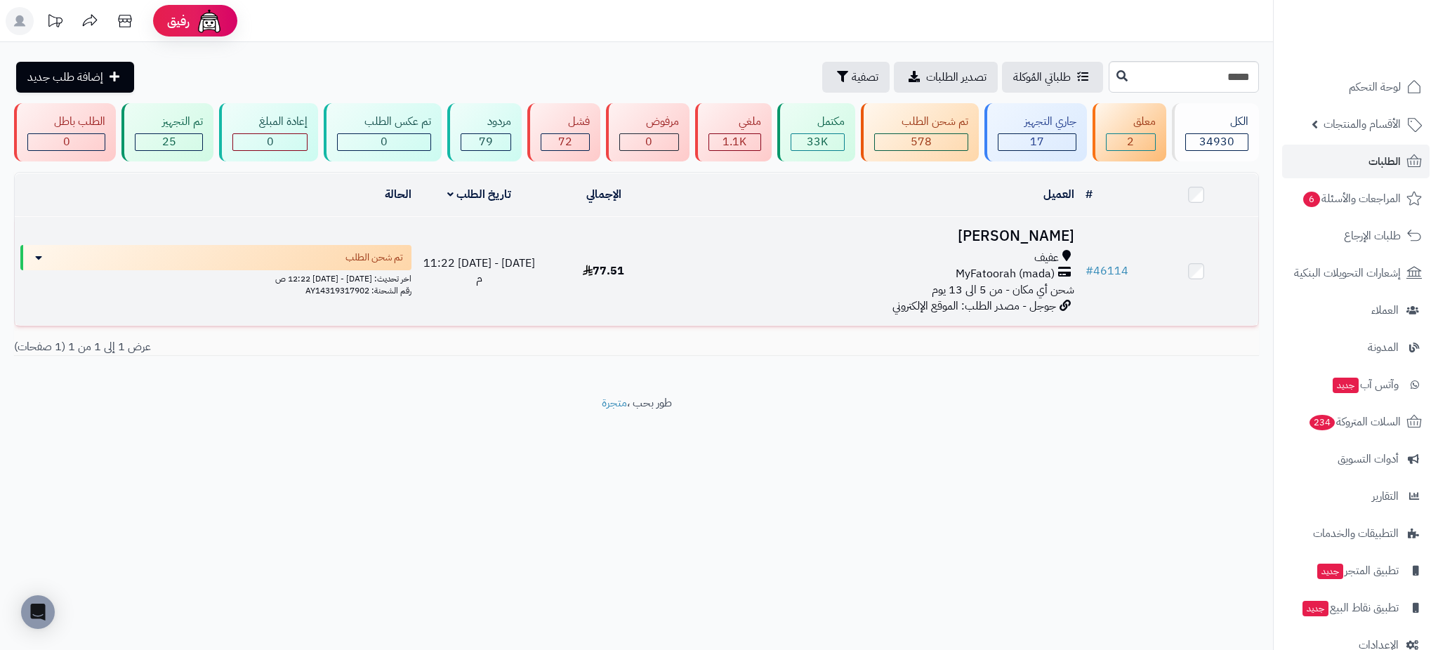
click at [1040, 234] on h3 "جواد العتيبي" at bounding box center [872, 236] width 403 height 16
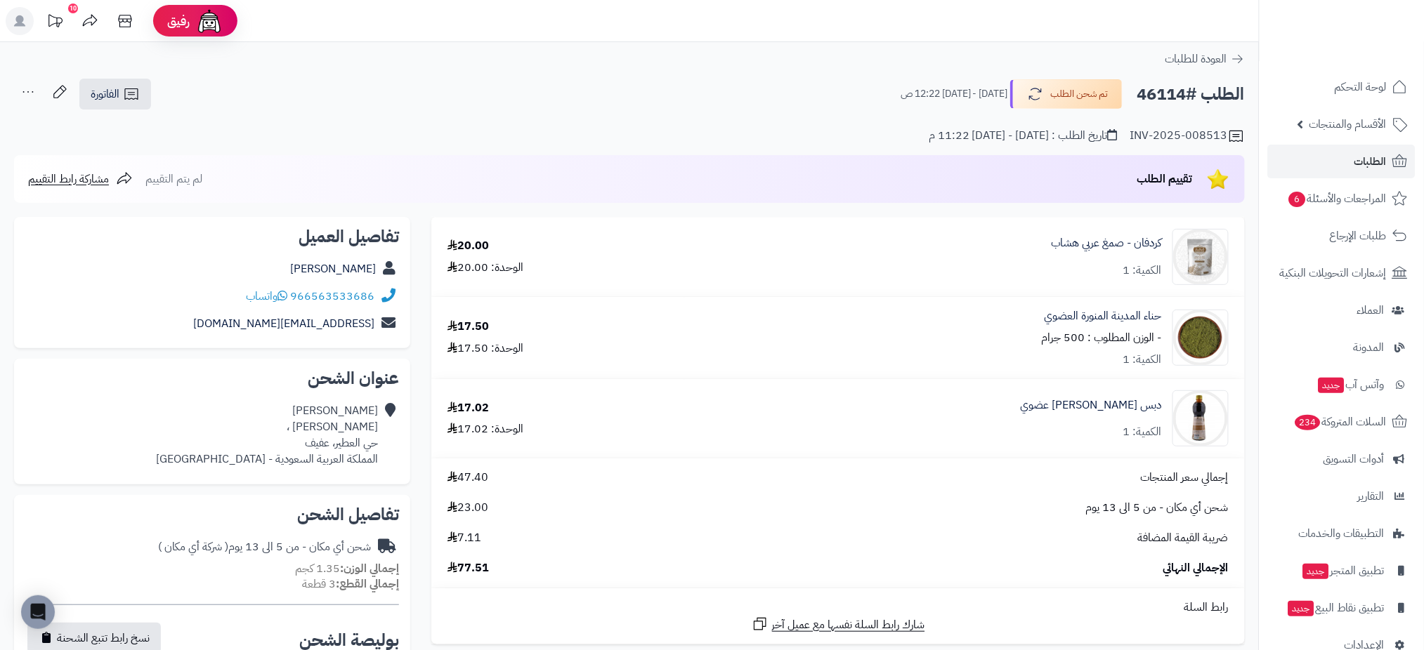
scroll to position [569, 0]
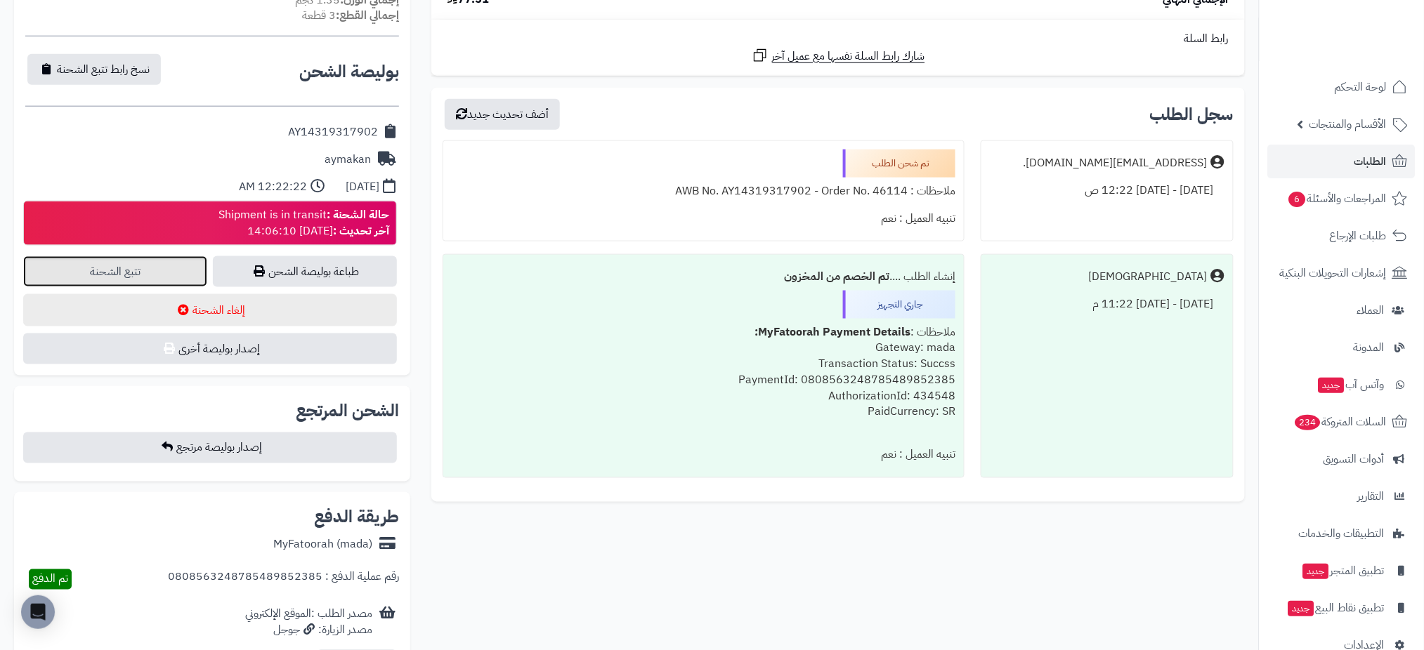
click at [169, 274] on link "تتبع الشحنة" at bounding box center [115, 271] width 184 height 31
click at [1386, 164] on span "الطلبات" at bounding box center [1370, 162] width 32 height 20
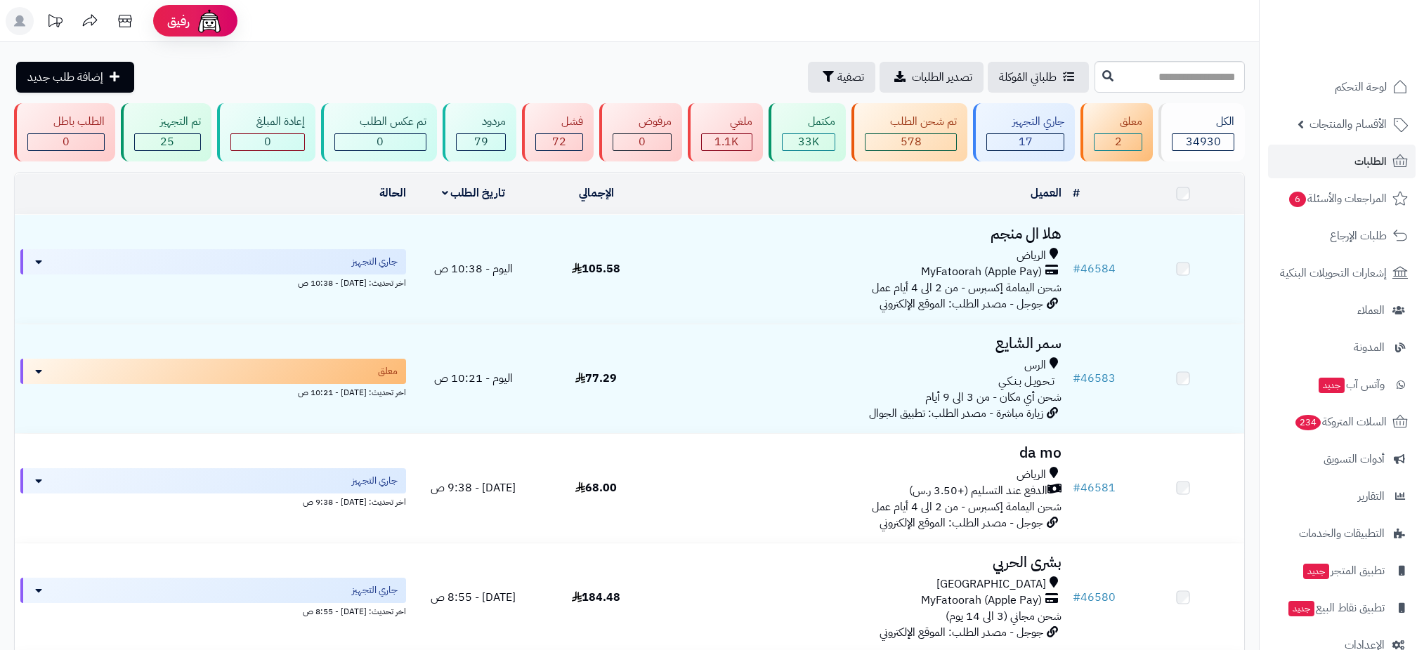
click at [1194, 81] on input "text" at bounding box center [1169, 77] width 150 height 32
type input "*****"
click at [1102, 79] on icon at bounding box center [1107, 75] width 11 height 11
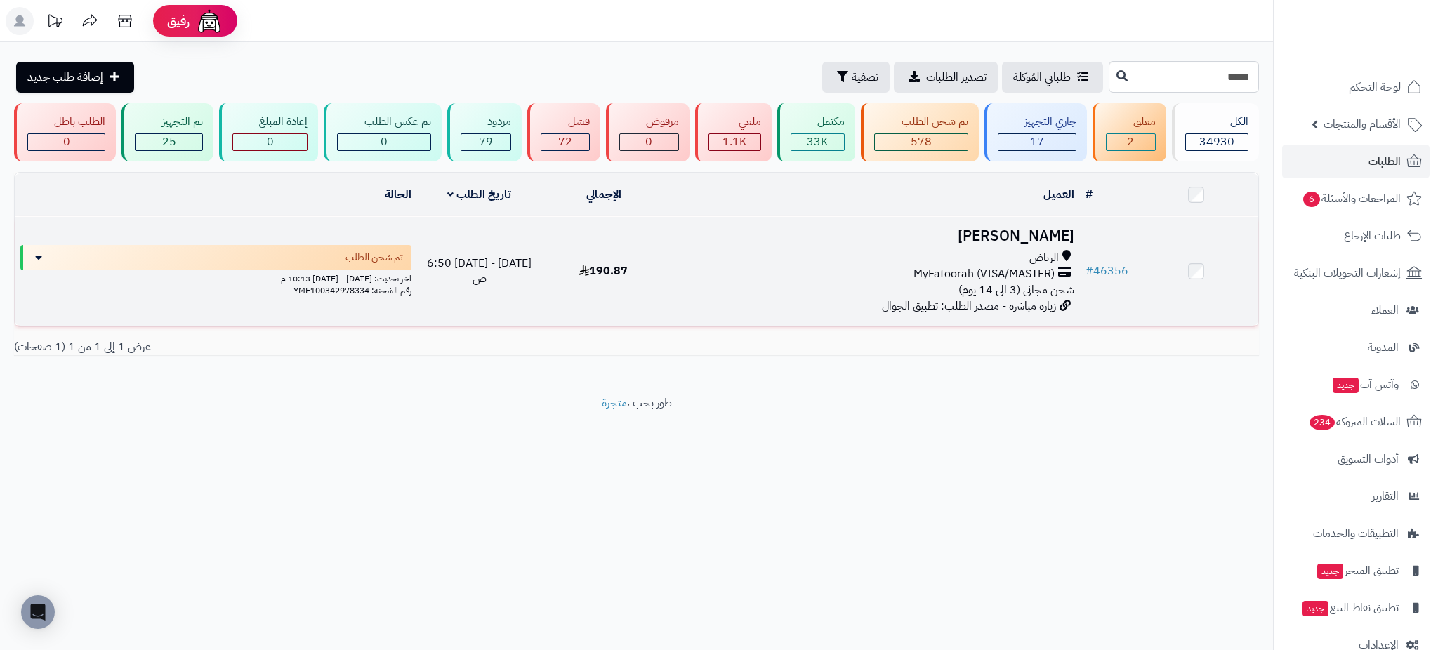
click at [1028, 240] on h3 "[PERSON_NAME]" at bounding box center [872, 236] width 403 height 16
